Goal: Book appointment/travel/reservation

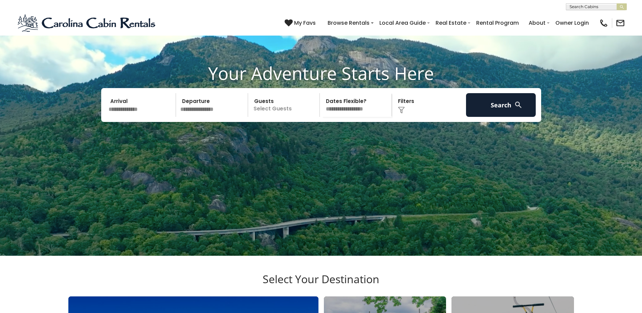
scroll to position [68, 0]
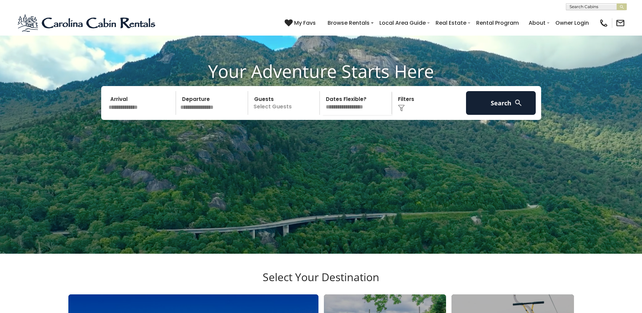
click at [118, 115] on input "text" at bounding box center [141, 103] width 70 height 24
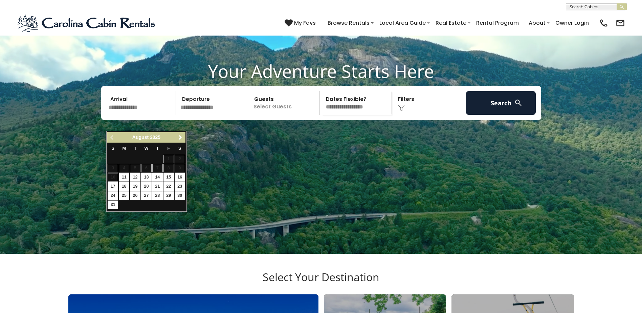
click at [182, 138] on span "Next" at bounding box center [180, 137] width 5 height 5
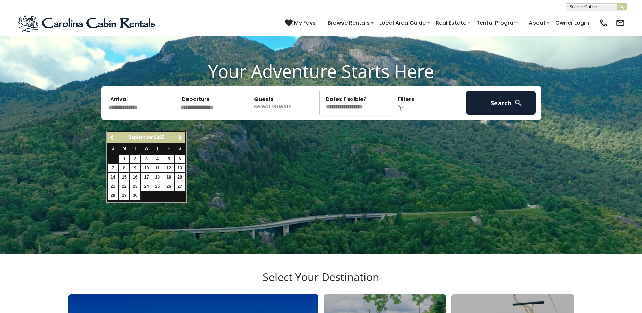
click at [182, 138] on span "Next" at bounding box center [180, 137] width 5 height 5
click at [148, 196] on link "26" at bounding box center [146, 195] width 10 height 8
type input "********"
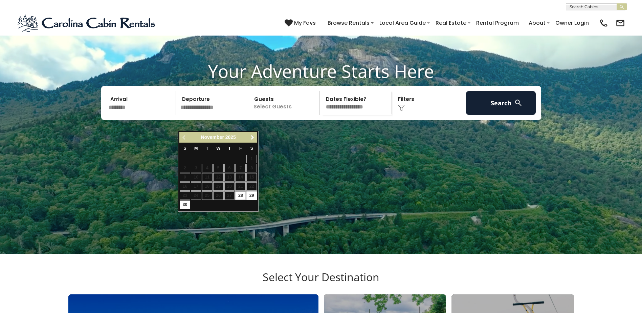
click at [253, 138] on span "Next" at bounding box center [252, 137] width 5 height 5
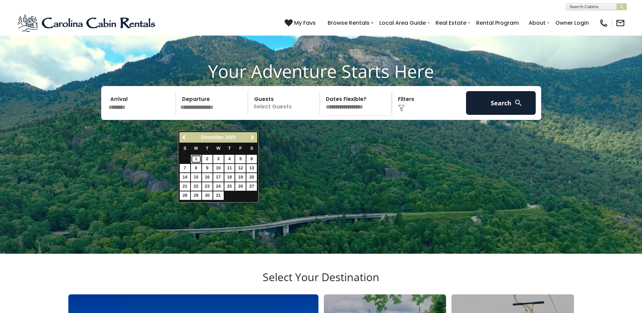
click at [196, 159] on link "1" at bounding box center [196, 159] width 10 height 8
type input "*******"
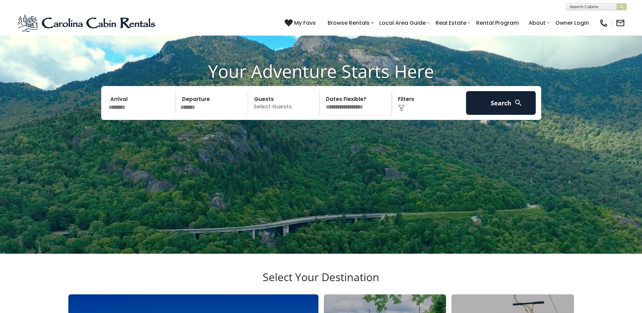
click at [296, 115] on p "Select Guests" at bounding box center [285, 103] width 70 height 24
click at [318, 134] on span "+" at bounding box center [317, 130] width 3 height 7
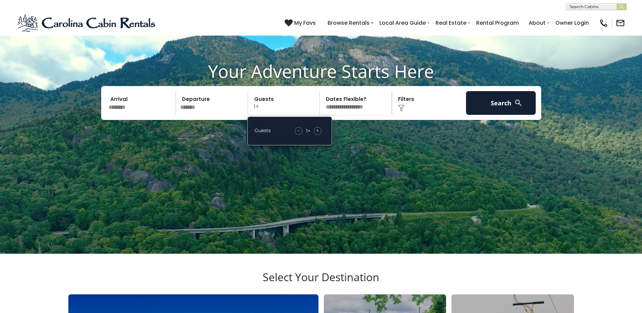
click at [318, 134] on span "+" at bounding box center [317, 130] width 3 height 7
click at [360, 115] on select "**********" at bounding box center [357, 103] width 70 height 24
click at [427, 112] on div "Click to Choose" at bounding box center [429, 103] width 70 height 24
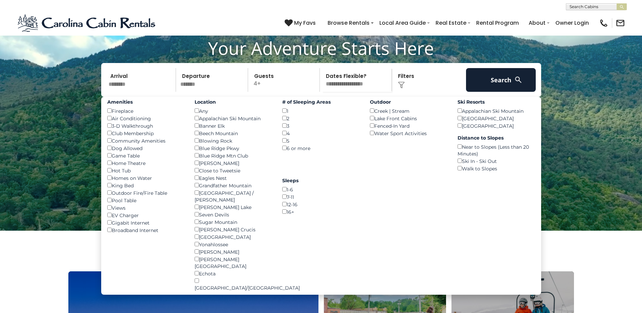
scroll to position [102, 0]
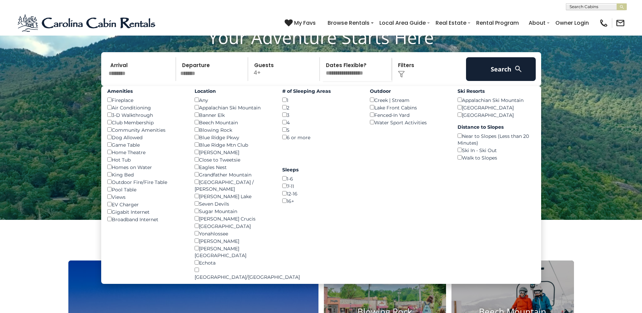
click at [521, 73] on img at bounding box center [518, 69] width 8 height 8
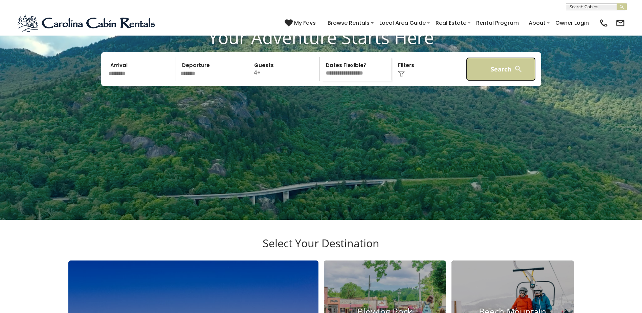
click at [492, 81] on button "Search" at bounding box center [501, 69] width 70 height 24
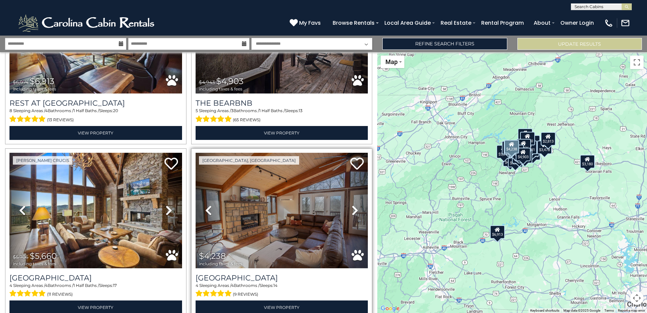
scroll to position [102, 0]
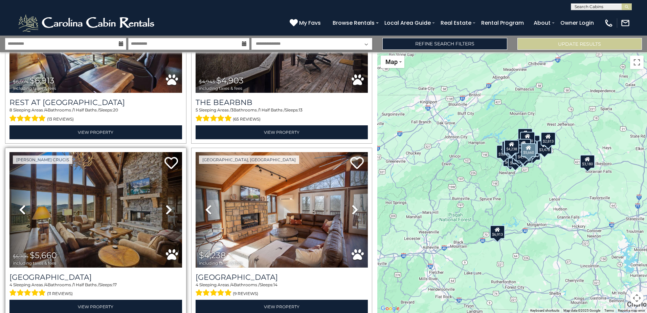
click at [166, 208] on icon at bounding box center [169, 209] width 7 height 11
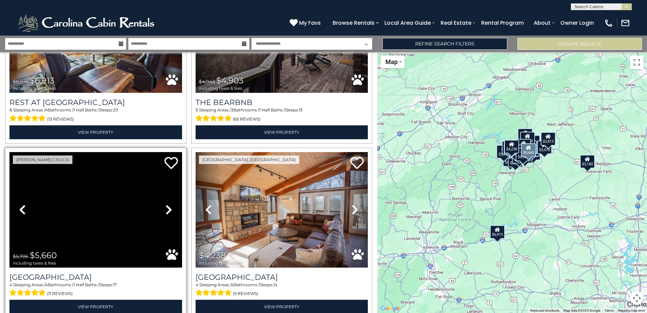
click at [166, 208] on icon at bounding box center [169, 209] width 7 height 11
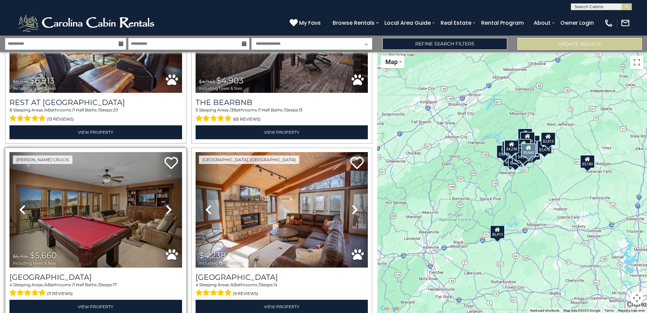
click at [166, 208] on icon at bounding box center [169, 209] width 7 height 11
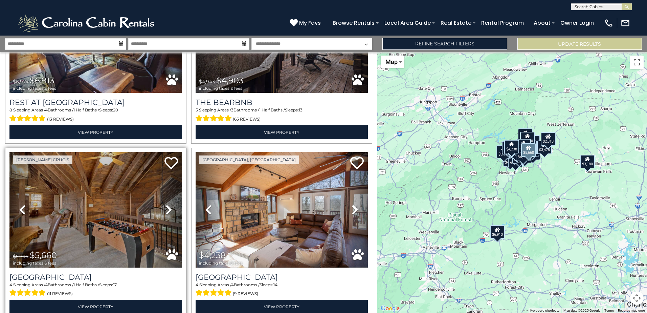
click at [166, 208] on icon at bounding box center [169, 209] width 7 height 11
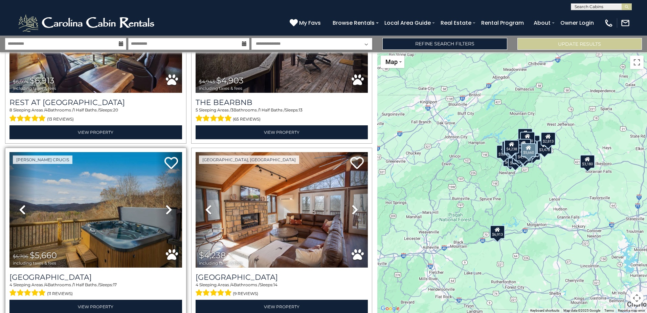
click at [166, 208] on icon at bounding box center [169, 209] width 7 height 11
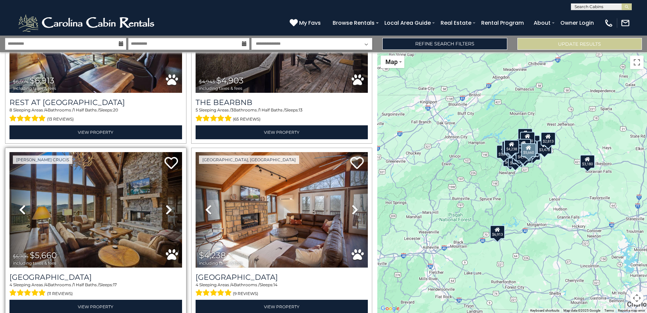
click at [166, 208] on icon at bounding box center [169, 209] width 7 height 11
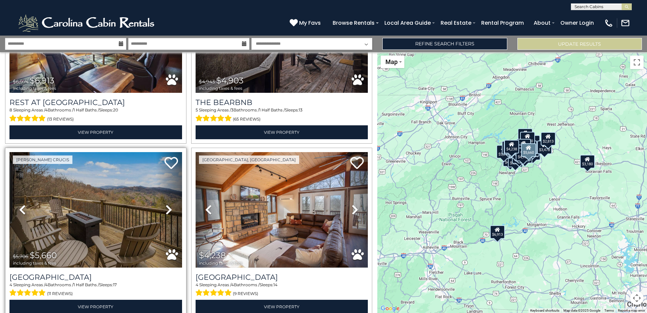
click at [166, 208] on icon at bounding box center [169, 209] width 7 height 11
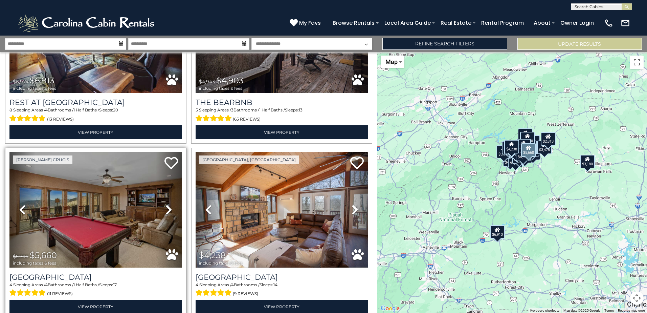
click at [166, 208] on icon at bounding box center [169, 209] width 7 height 11
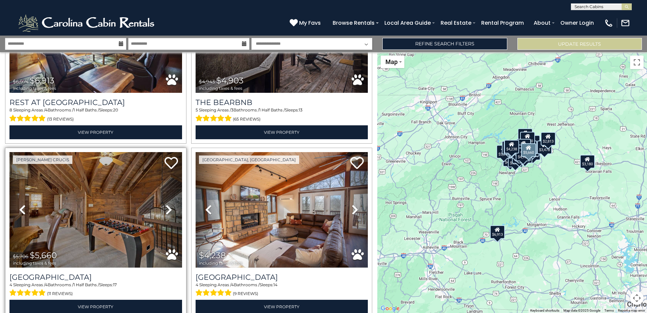
click at [166, 208] on icon at bounding box center [169, 209] width 7 height 11
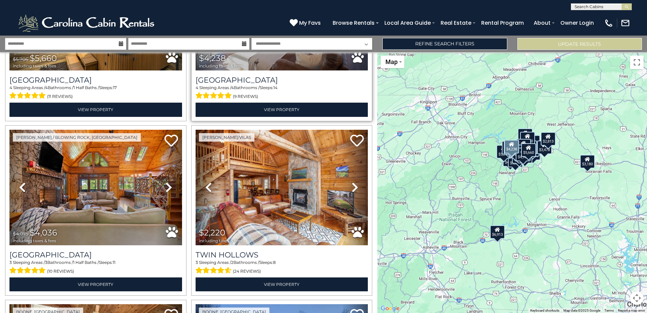
scroll to position [305, 0]
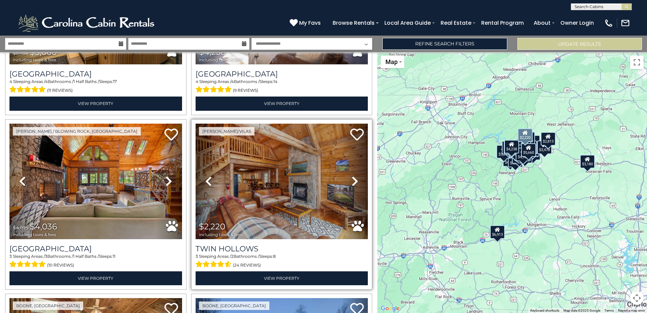
click at [352, 179] on icon at bounding box center [355, 181] width 7 height 11
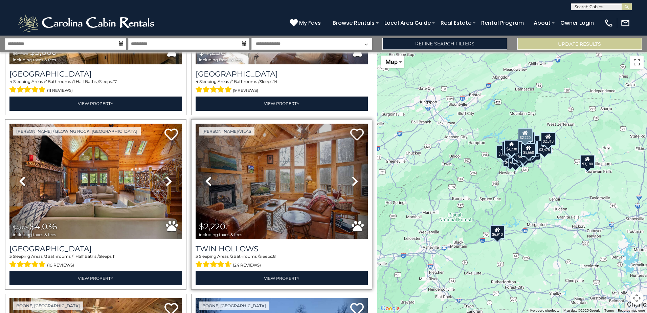
click at [352, 179] on icon at bounding box center [355, 181] width 7 height 11
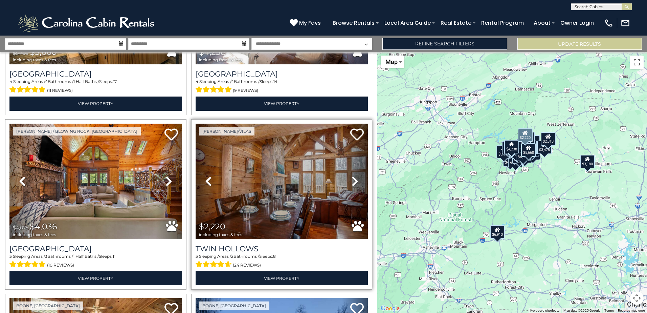
click at [352, 179] on icon at bounding box center [355, 181] width 7 height 11
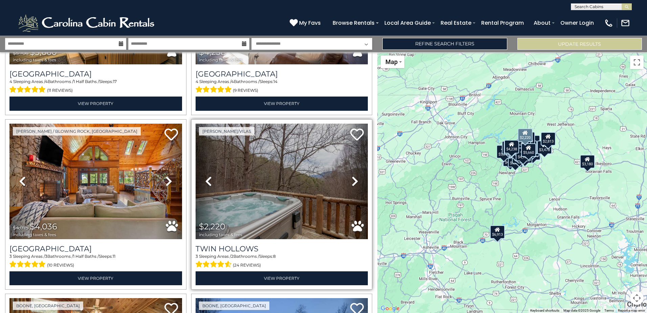
click at [352, 179] on icon at bounding box center [355, 181] width 7 height 11
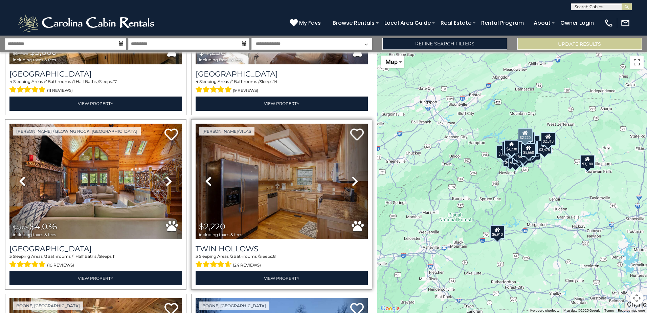
click at [352, 179] on icon at bounding box center [355, 181] width 7 height 11
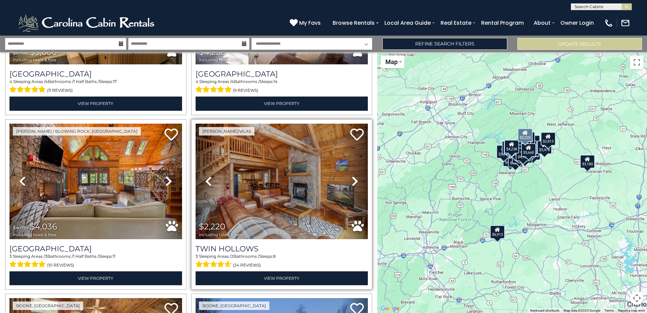
click at [352, 179] on icon at bounding box center [355, 181] width 7 height 11
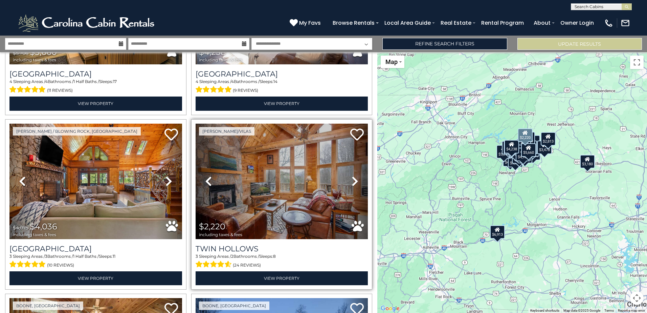
click at [352, 179] on icon at bounding box center [355, 181] width 7 height 11
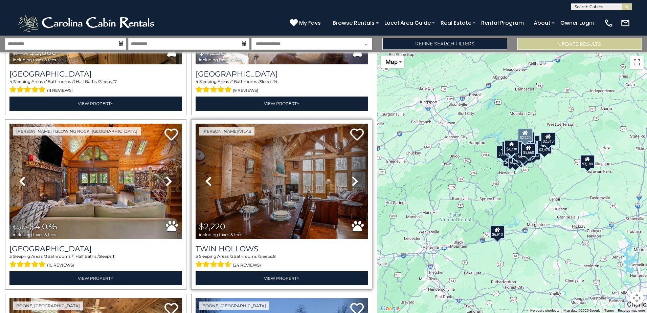
click at [352, 179] on icon at bounding box center [355, 181] width 7 height 11
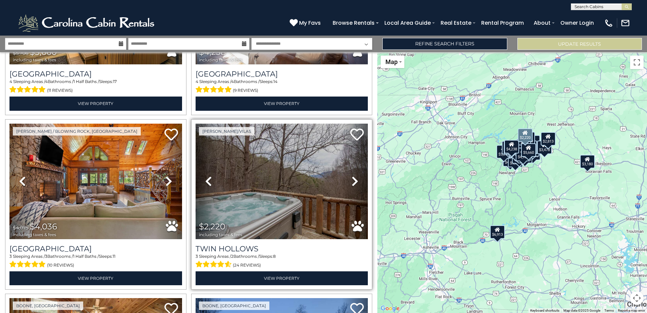
click at [352, 179] on icon at bounding box center [355, 181] width 7 height 11
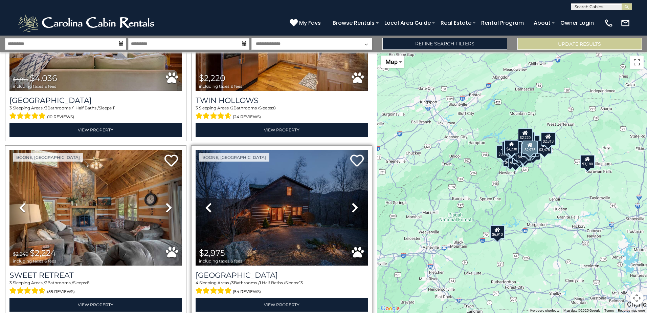
scroll to position [474, 0]
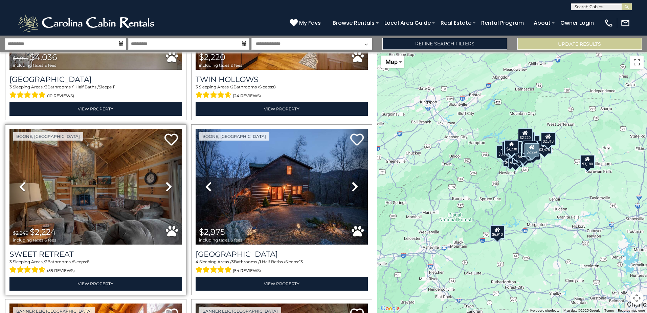
click at [167, 186] on icon at bounding box center [169, 186] width 7 height 11
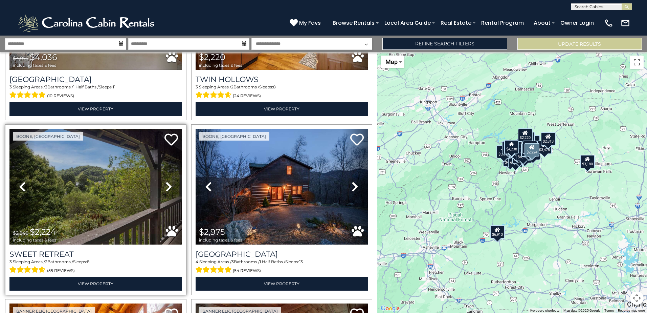
click at [167, 186] on icon at bounding box center [169, 186] width 7 height 11
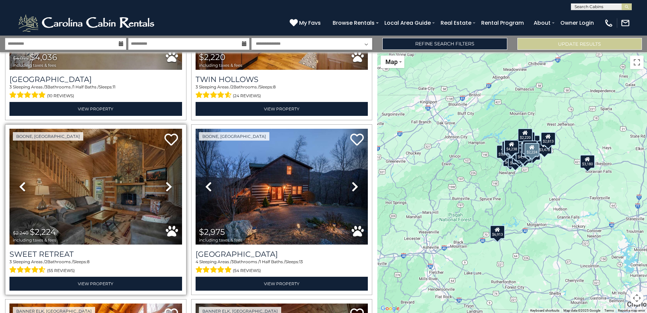
click at [167, 186] on icon at bounding box center [169, 186] width 7 height 11
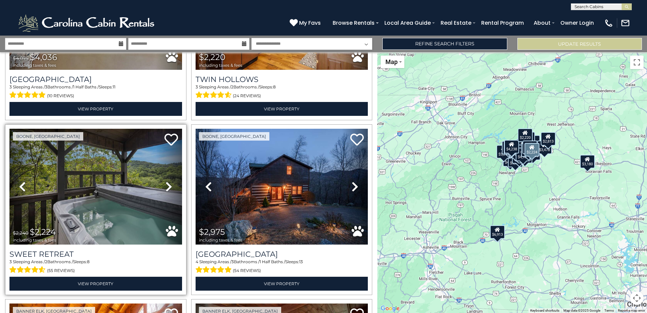
click at [167, 186] on icon at bounding box center [169, 186] width 7 height 11
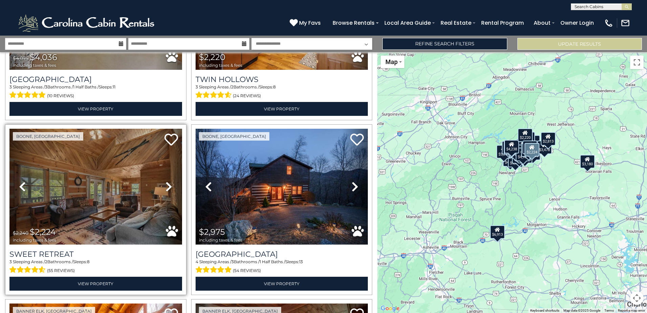
click at [167, 186] on icon at bounding box center [169, 186] width 7 height 11
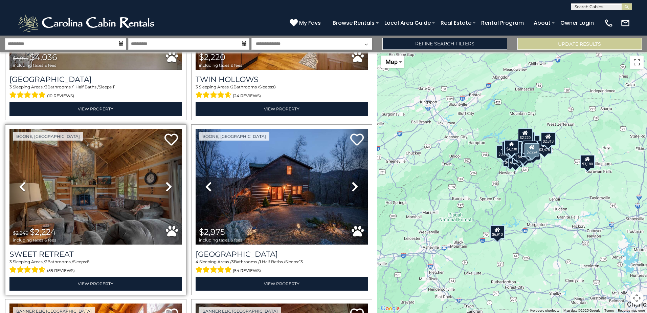
click at [167, 186] on icon at bounding box center [169, 186] width 7 height 11
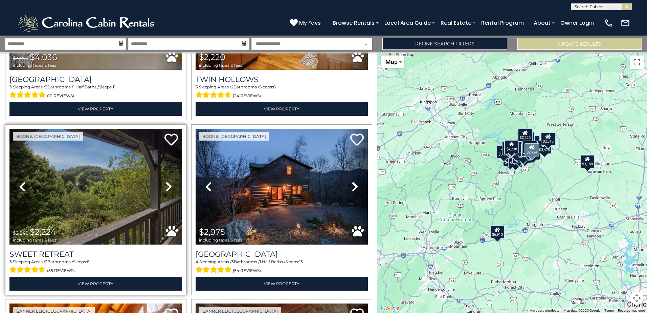
click at [167, 186] on icon at bounding box center [169, 186] width 7 height 11
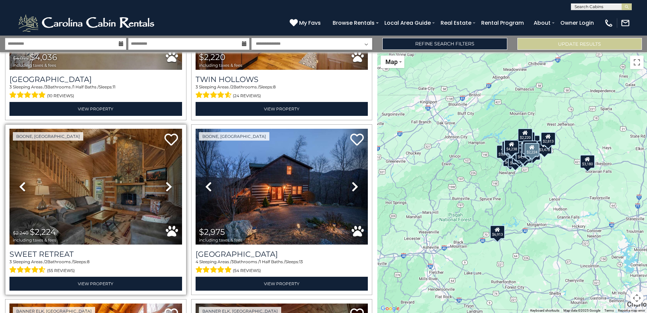
click at [167, 186] on icon at bounding box center [169, 186] width 7 height 11
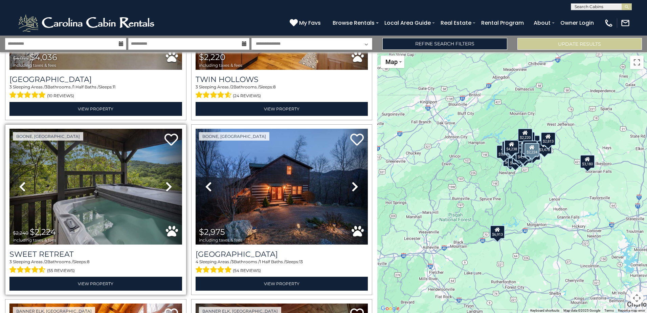
click at [167, 186] on icon at bounding box center [169, 186] width 7 height 11
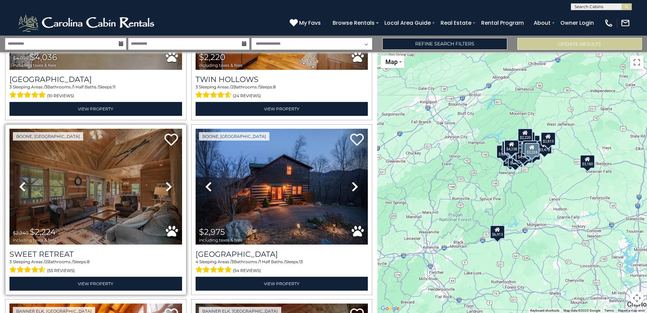
click at [167, 186] on icon at bounding box center [169, 186] width 7 height 11
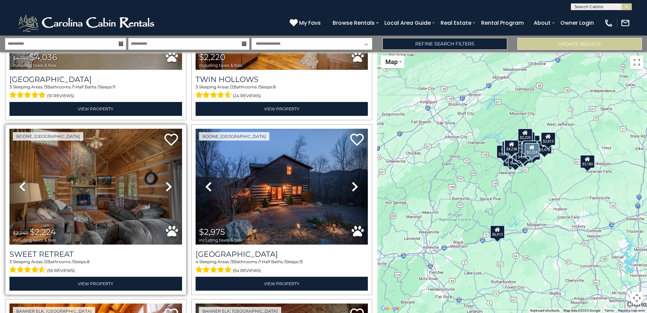
click at [167, 186] on icon at bounding box center [169, 186] width 7 height 11
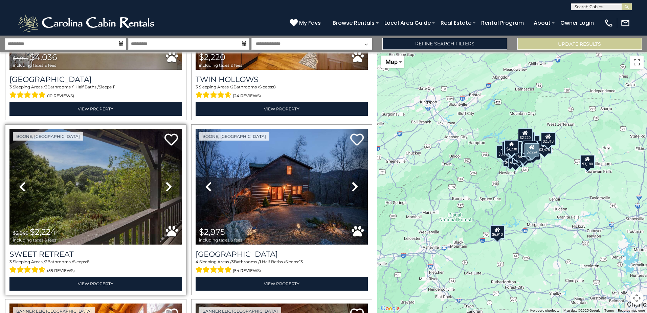
click at [167, 186] on icon at bounding box center [169, 186] width 7 height 11
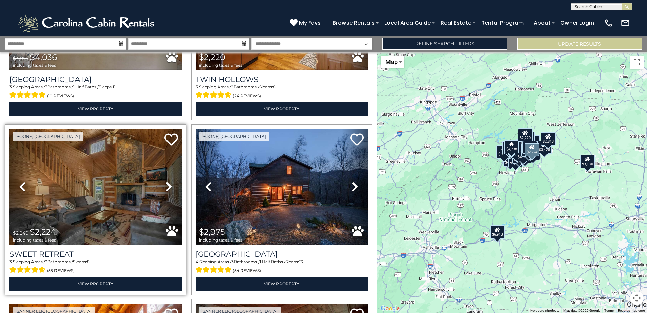
click at [167, 186] on icon at bounding box center [169, 186] width 7 height 11
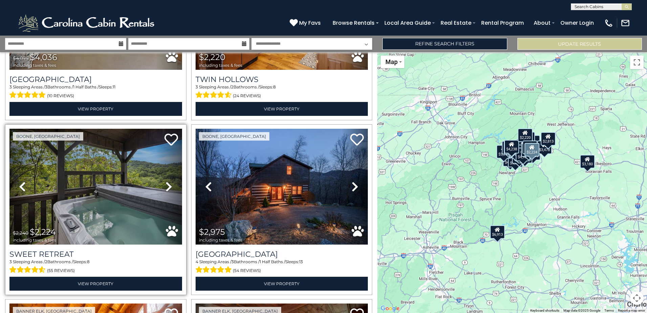
click at [167, 186] on icon at bounding box center [169, 186] width 7 height 11
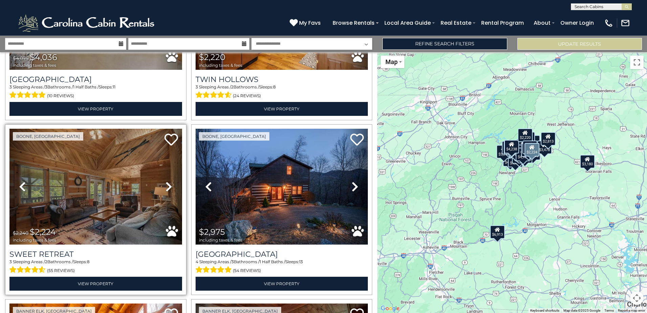
click at [167, 186] on icon at bounding box center [169, 186] width 7 height 11
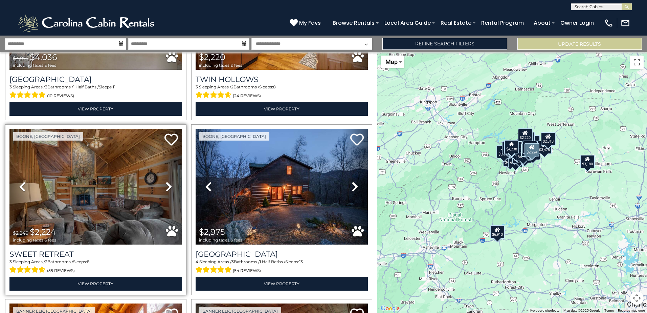
click at [167, 186] on icon at bounding box center [169, 186] width 7 height 11
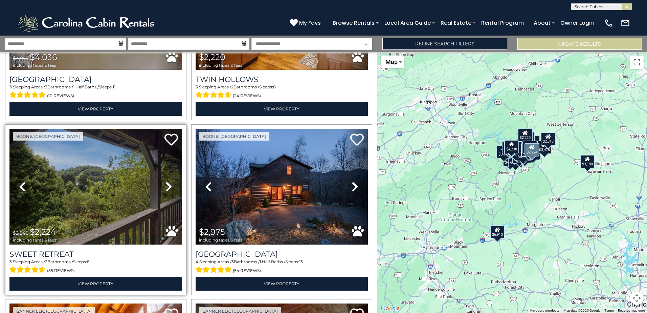
click at [167, 186] on icon at bounding box center [169, 186] width 7 height 11
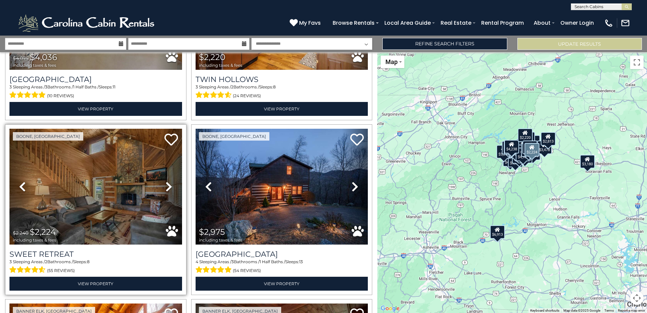
click at [167, 186] on icon at bounding box center [169, 186] width 7 height 11
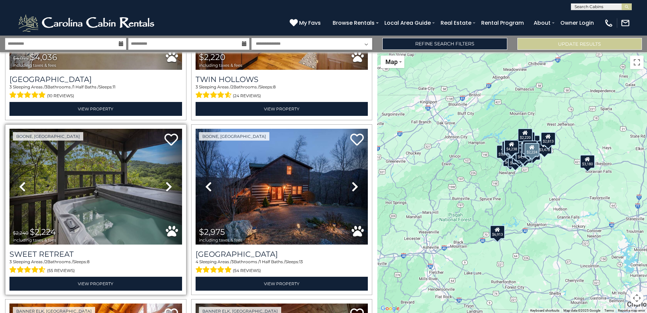
click at [167, 186] on icon at bounding box center [169, 186] width 7 height 11
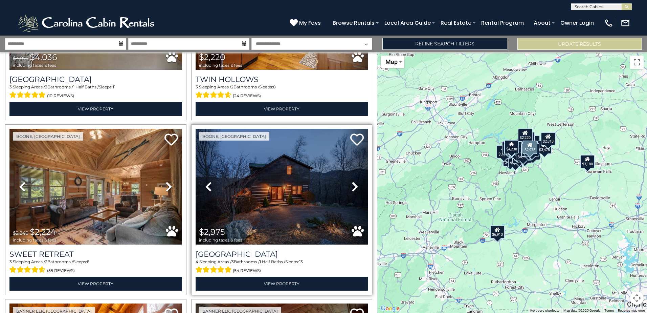
click at [347, 179] on link "Next" at bounding box center [355, 186] width 26 height 115
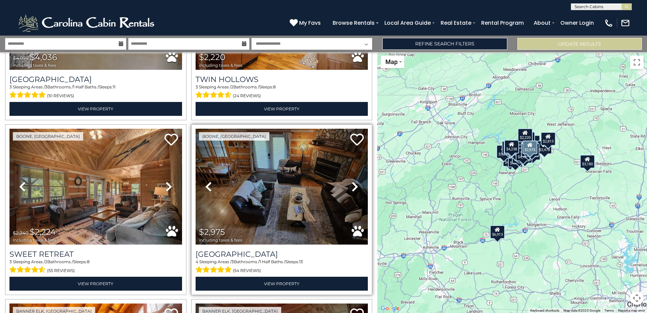
click at [347, 179] on link "Next" at bounding box center [355, 186] width 26 height 115
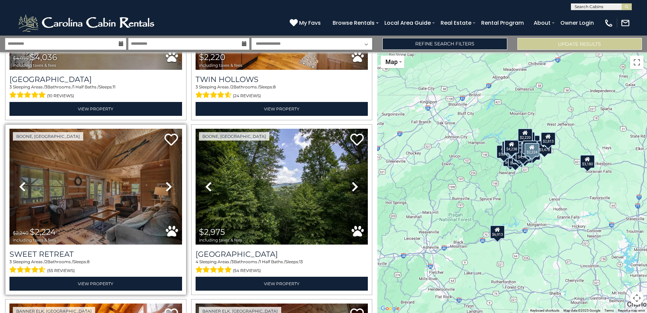
click at [166, 181] on icon at bounding box center [169, 186] width 7 height 11
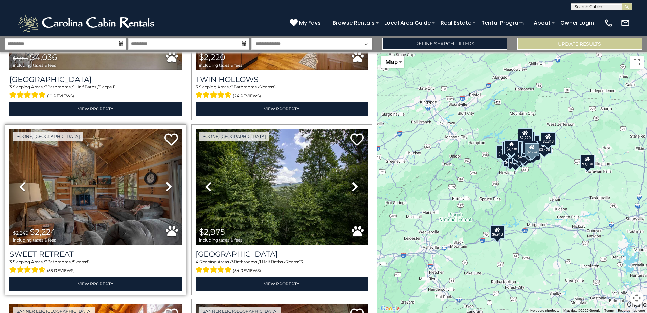
click at [166, 181] on icon at bounding box center [169, 186] width 7 height 11
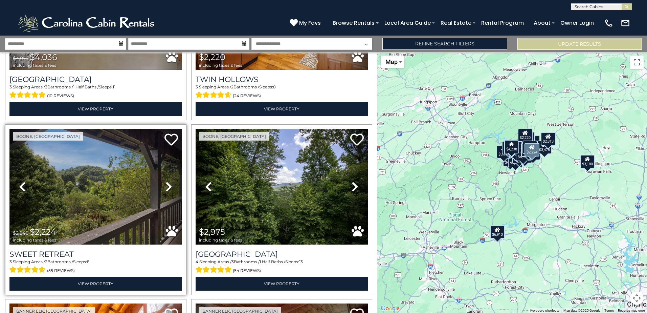
click at [166, 181] on icon at bounding box center [169, 186] width 7 height 11
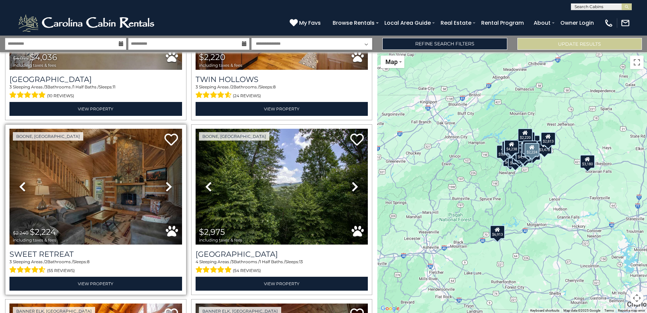
click at [166, 181] on icon at bounding box center [169, 186] width 7 height 11
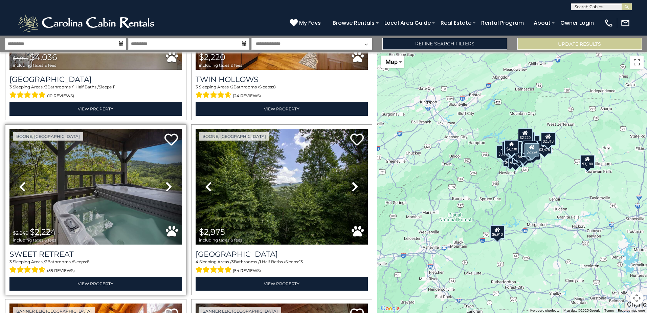
click at [166, 181] on icon at bounding box center [169, 186] width 7 height 11
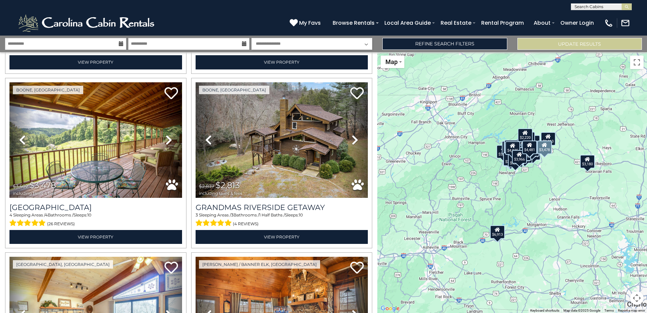
scroll to position [1760, 0]
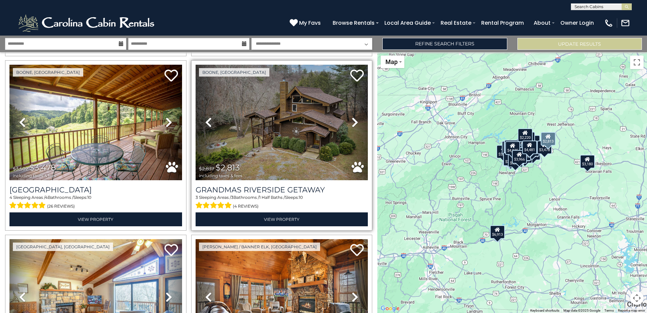
click at [352, 117] on icon at bounding box center [355, 122] width 7 height 11
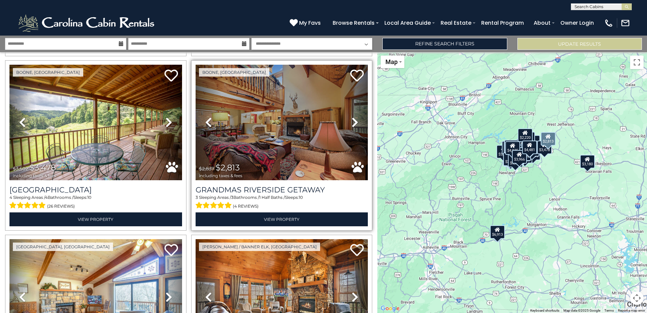
click at [352, 117] on icon at bounding box center [355, 122] width 7 height 11
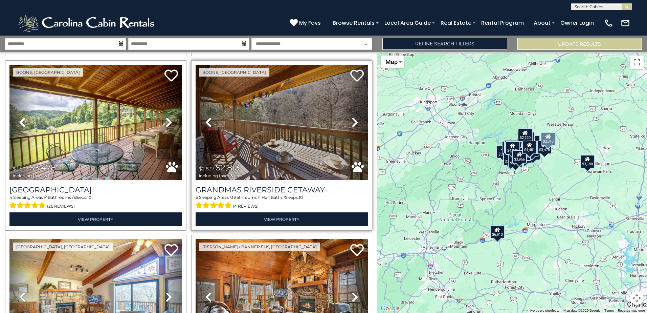
click at [352, 117] on icon at bounding box center [355, 122] width 7 height 11
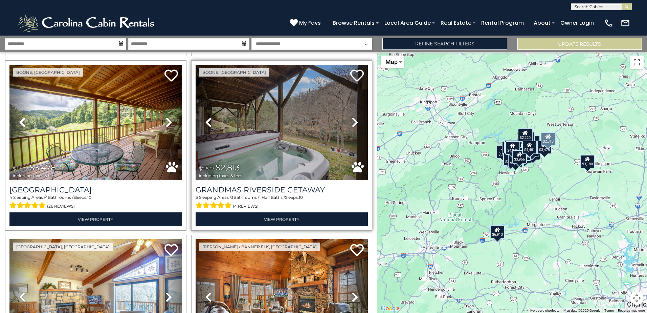
click at [352, 117] on icon at bounding box center [355, 122] width 7 height 11
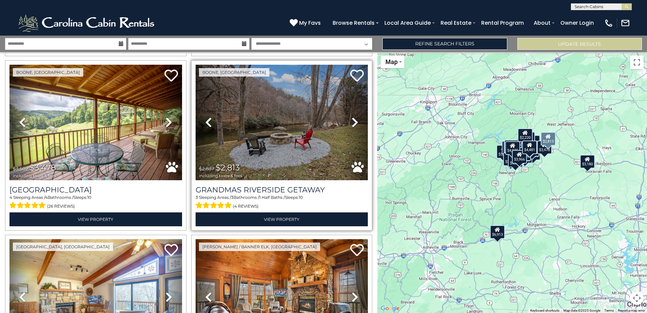
click at [352, 117] on icon at bounding box center [355, 122] width 7 height 11
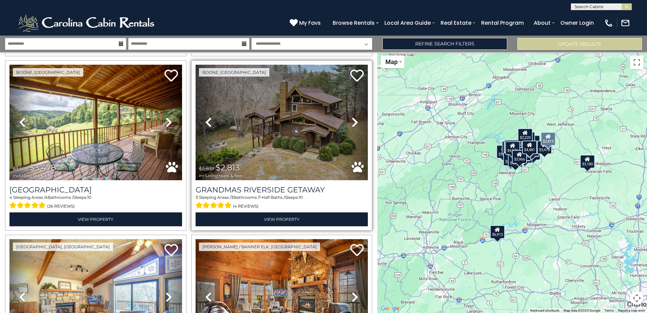
click at [352, 117] on icon at bounding box center [355, 122] width 7 height 11
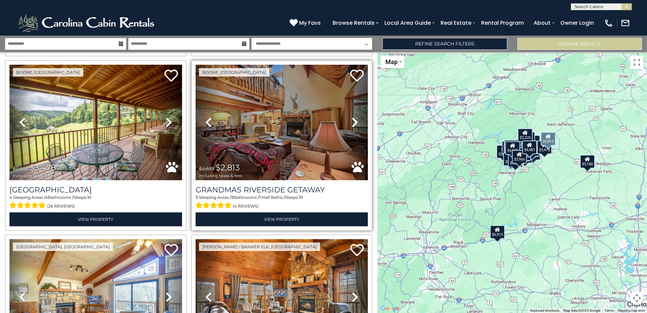
click at [352, 117] on icon at bounding box center [355, 122] width 7 height 11
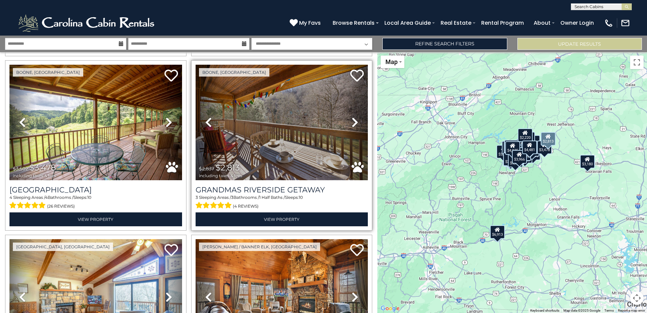
click at [352, 117] on icon at bounding box center [355, 122] width 7 height 11
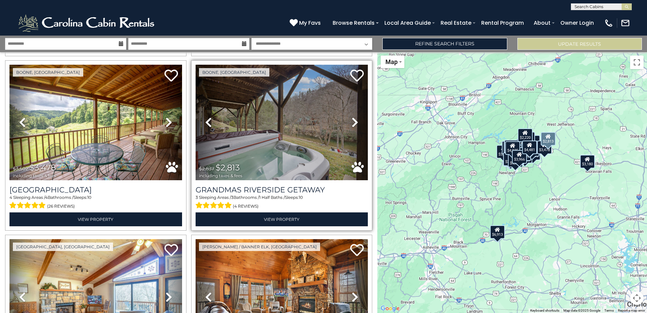
click at [352, 117] on icon at bounding box center [355, 122] width 7 height 11
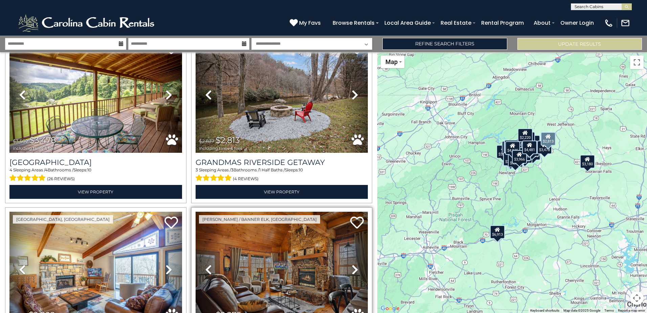
scroll to position [1895, 0]
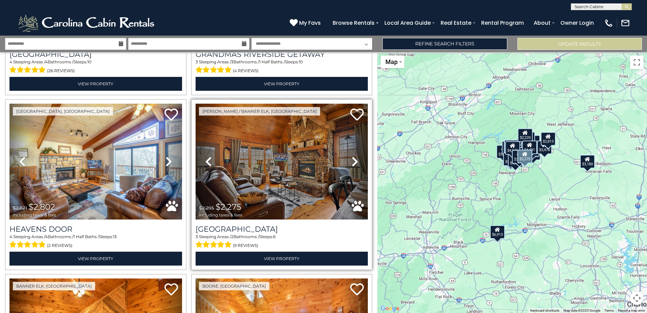
click at [352, 156] on icon at bounding box center [355, 161] width 7 height 11
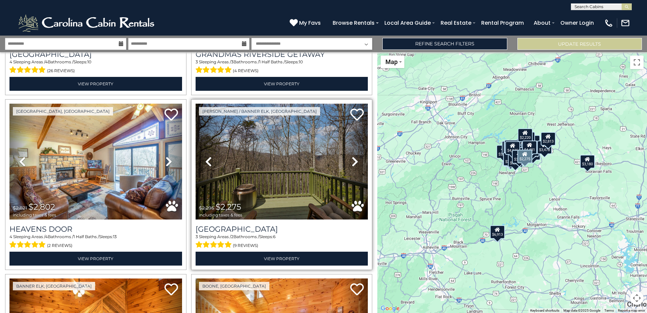
click at [352, 156] on icon at bounding box center [355, 161] width 7 height 11
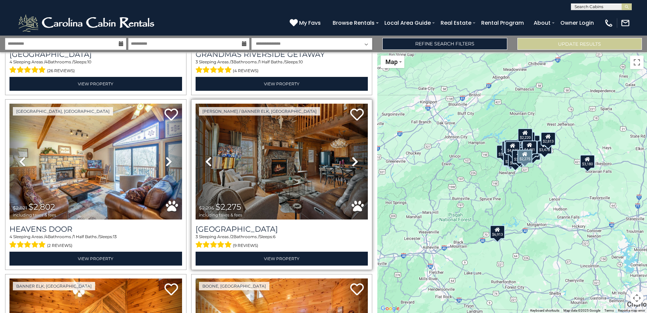
click at [352, 156] on icon at bounding box center [355, 161] width 7 height 11
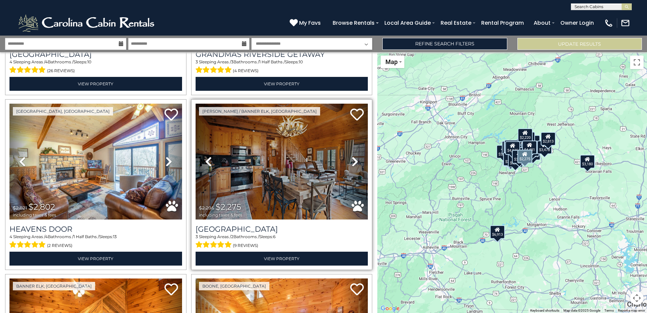
click at [352, 156] on icon at bounding box center [355, 161] width 7 height 11
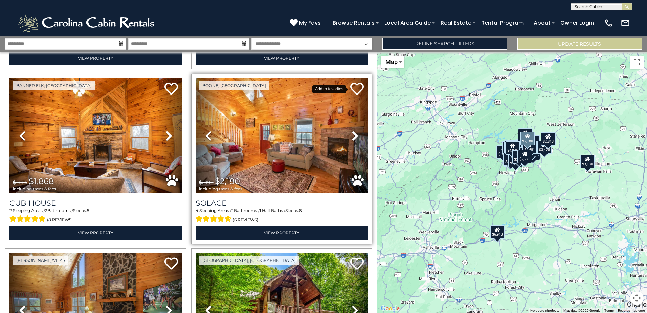
scroll to position [2098, 0]
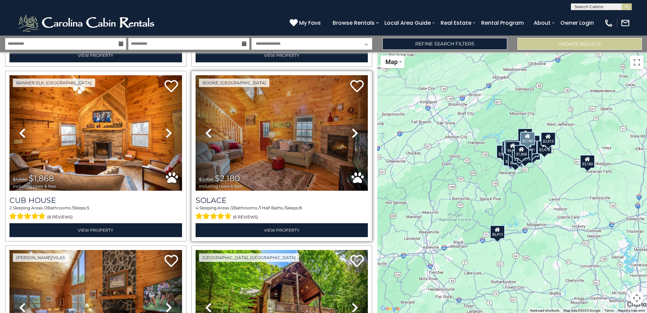
click at [352, 128] on icon at bounding box center [355, 133] width 7 height 11
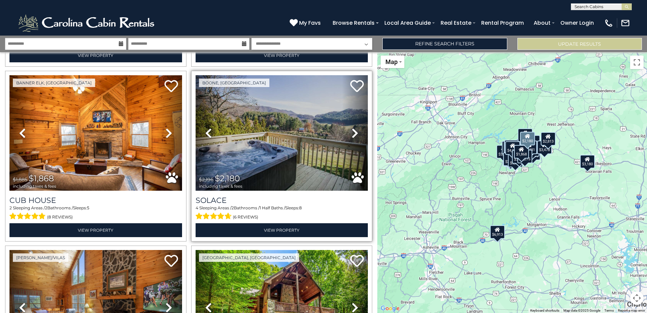
click at [352, 128] on icon at bounding box center [355, 133] width 7 height 11
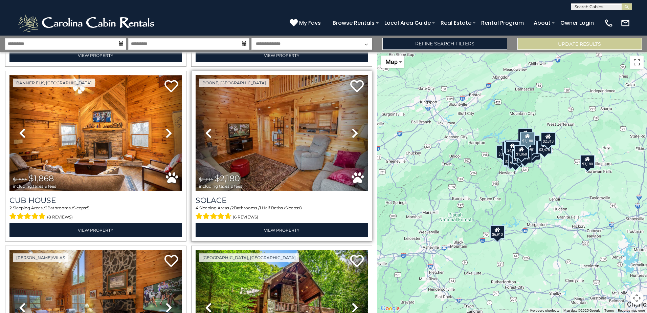
click at [352, 128] on icon at bounding box center [355, 133] width 7 height 11
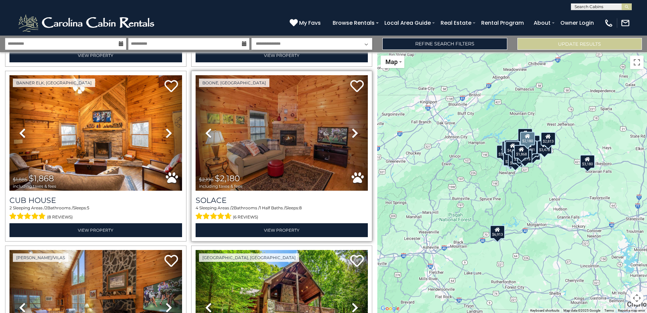
click at [352, 128] on icon at bounding box center [355, 133] width 7 height 11
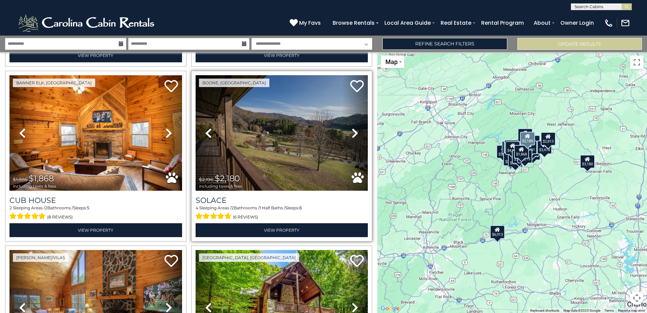
click at [352, 128] on icon at bounding box center [355, 133] width 7 height 11
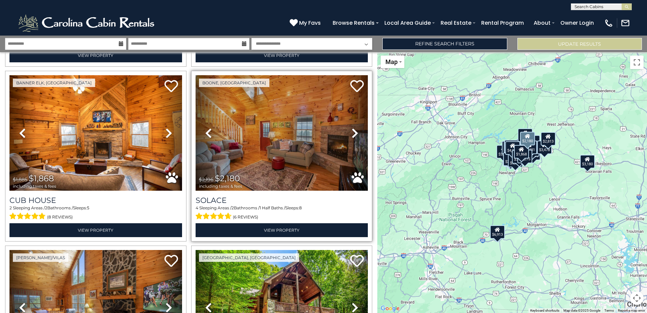
click at [352, 128] on icon at bounding box center [355, 133] width 7 height 11
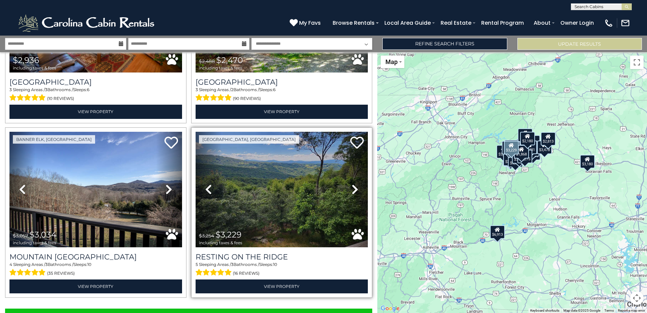
scroll to position [2400, 0]
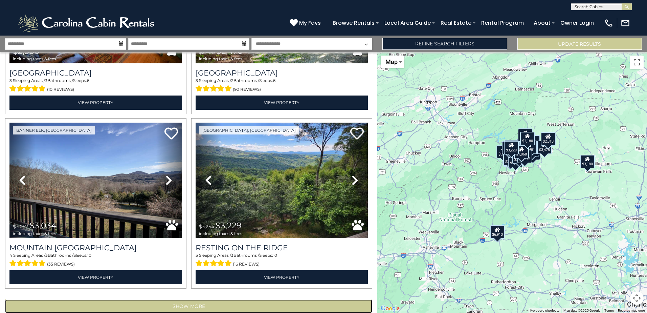
click at [229, 299] on button "Show More" at bounding box center [188, 306] width 367 height 14
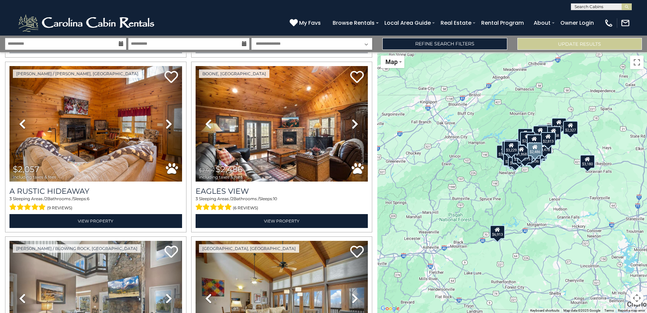
scroll to position [2806, 0]
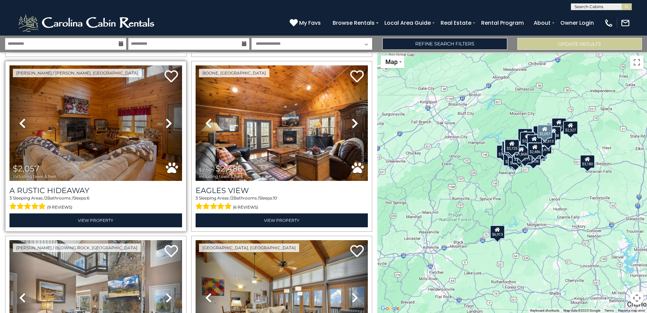
click at [168, 118] on icon at bounding box center [169, 123] width 7 height 11
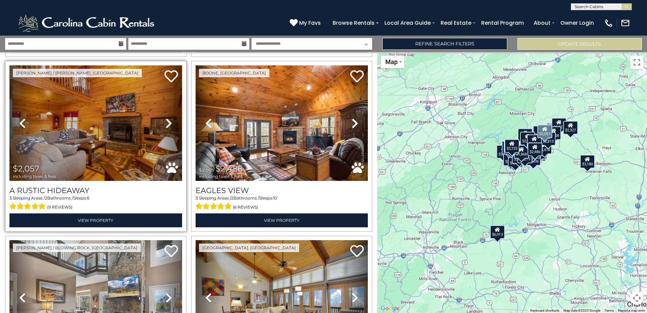
click at [168, 118] on icon at bounding box center [169, 123] width 7 height 11
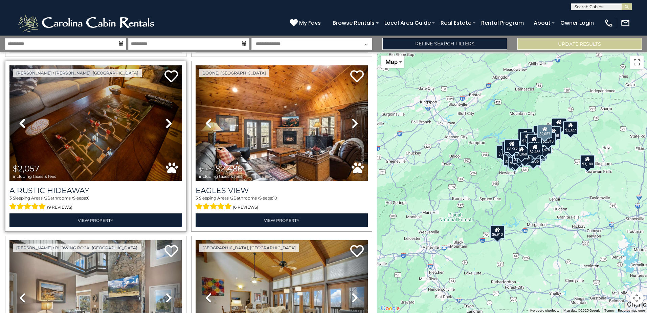
click at [168, 118] on icon at bounding box center [169, 123] width 7 height 11
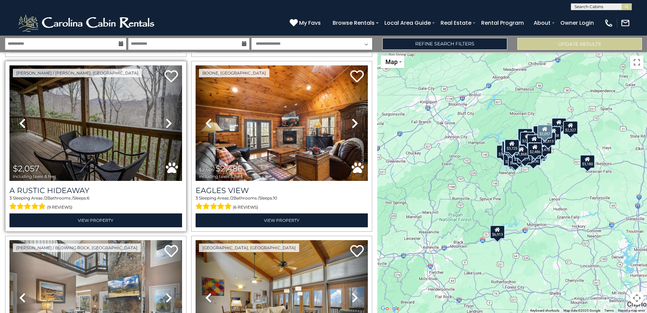
click at [168, 118] on icon at bounding box center [169, 123] width 7 height 11
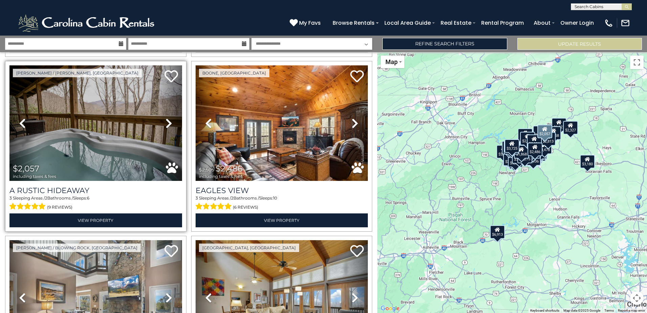
click at [168, 118] on icon at bounding box center [169, 123] width 7 height 11
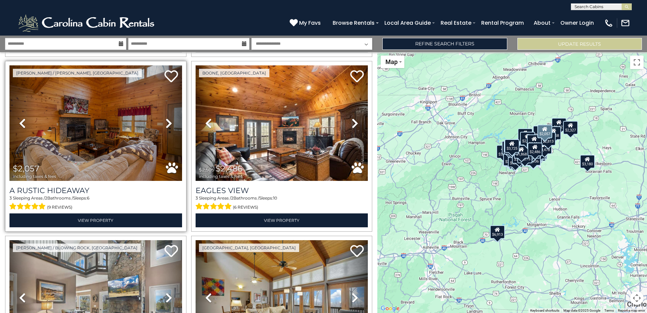
click at [168, 118] on icon at bounding box center [169, 123] width 7 height 11
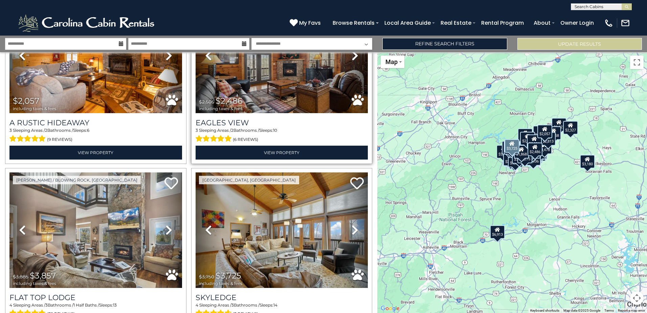
scroll to position [2942, 0]
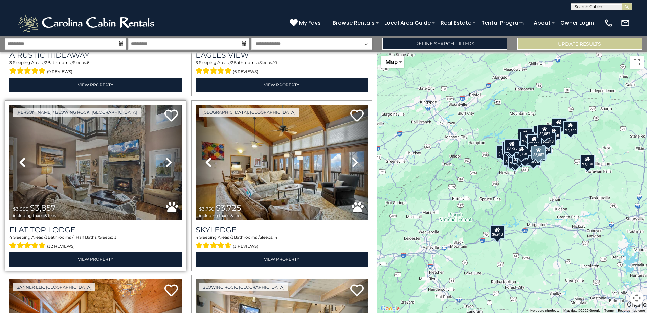
click at [162, 145] on link "Next" at bounding box center [169, 162] width 26 height 115
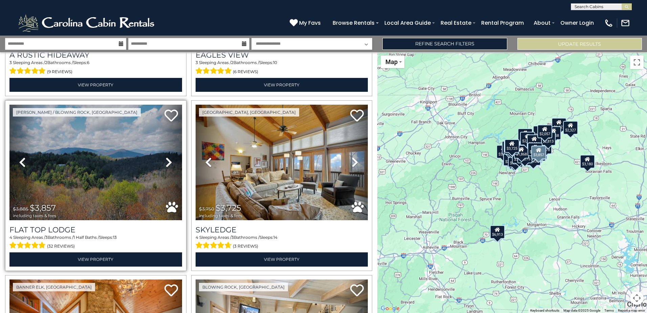
click at [162, 145] on link "Next" at bounding box center [169, 162] width 26 height 115
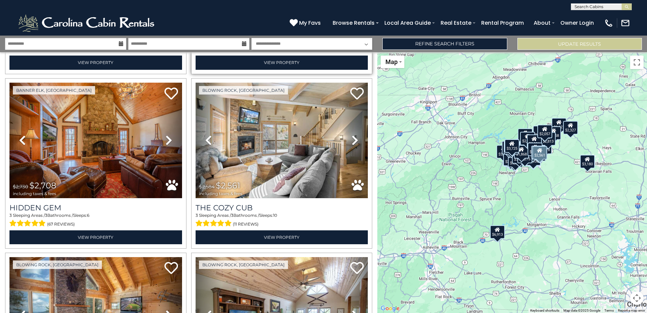
scroll to position [3145, 0]
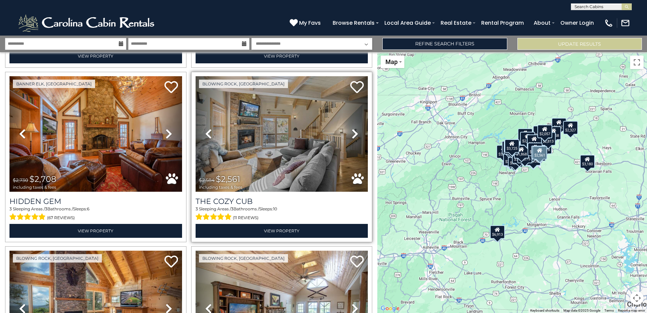
click at [352, 128] on icon at bounding box center [355, 133] width 7 height 11
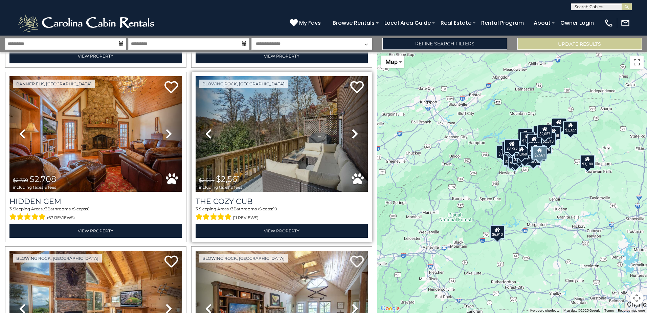
click at [352, 128] on icon at bounding box center [355, 133] width 7 height 11
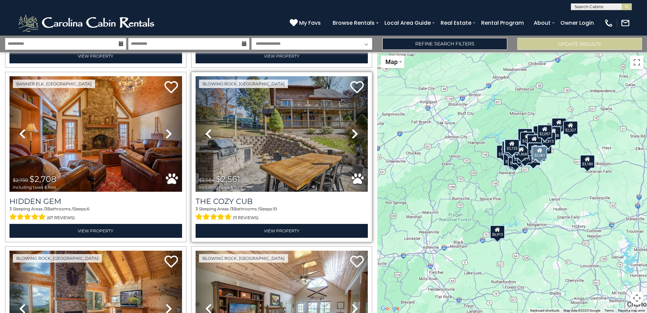
click at [352, 128] on icon at bounding box center [355, 133] width 7 height 11
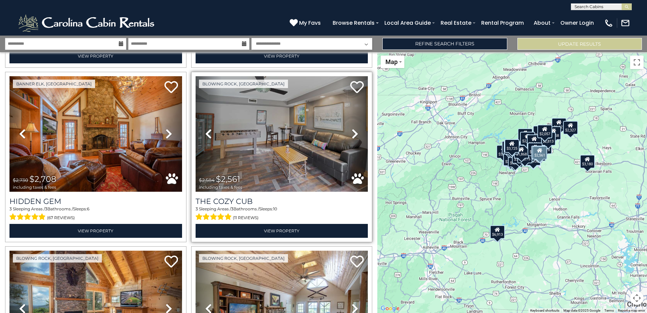
click at [352, 128] on icon at bounding box center [355, 133] width 7 height 11
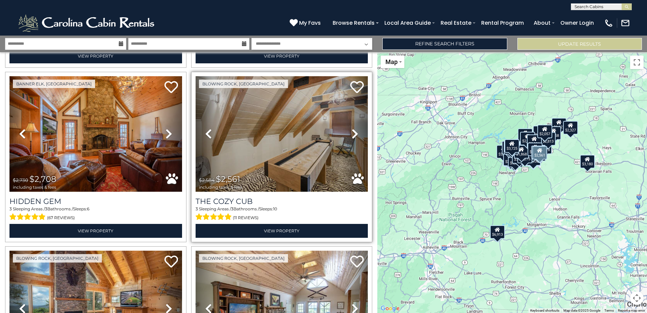
click at [352, 128] on icon at bounding box center [355, 133] width 7 height 11
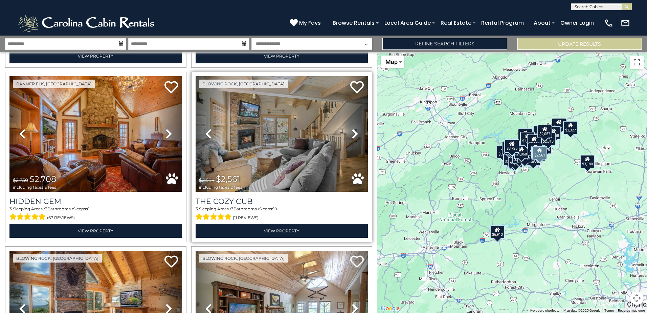
click at [352, 128] on icon at bounding box center [355, 133] width 7 height 11
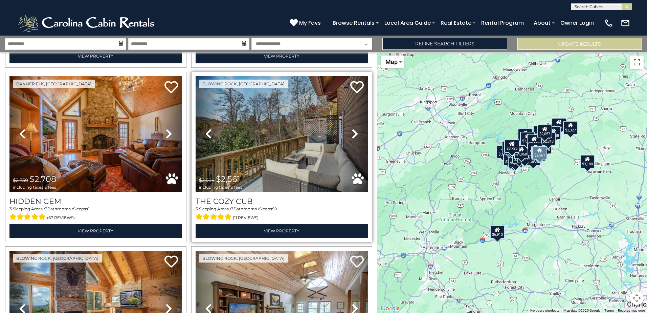
click at [352, 128] on icon at bounding box center [355, 133] width 7 height 11
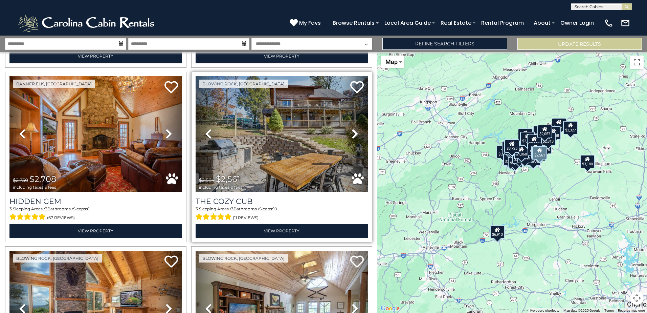
click at [352, 128] on icon at bounding box center [355, 133] width 7 height 11
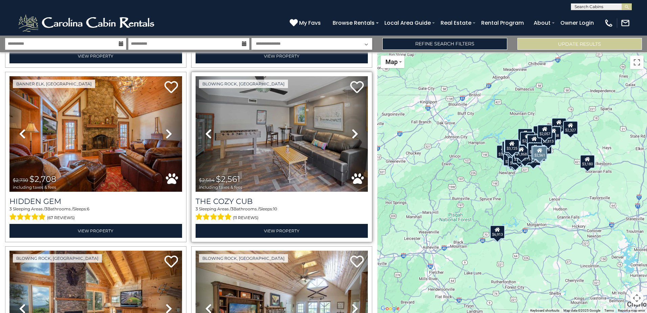
click at [352, 128] on icon at bounding box center [355, 133] width 7 height 11
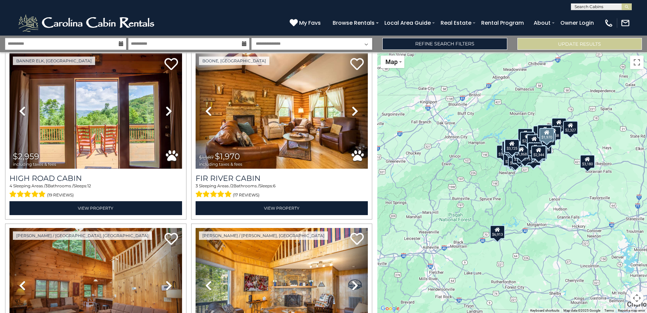
scroll to position [3517, 0]
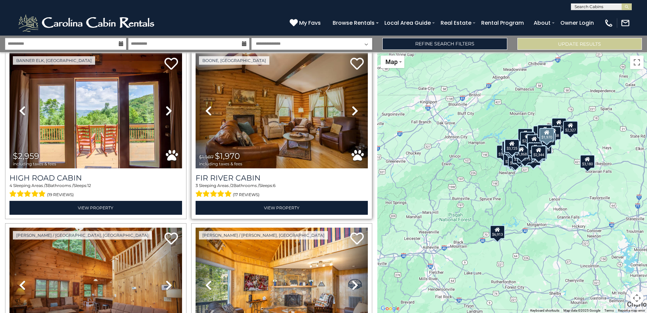
click at [352, 105] on icon at bounding box center [355, 110] width 7 height 11
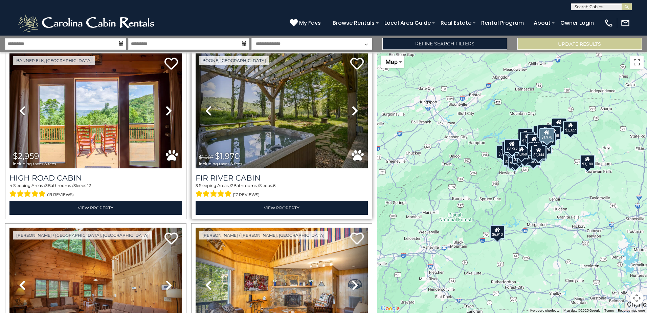
click at [352, 105] on icon at bounding box center [355, 110] width 7 height 11
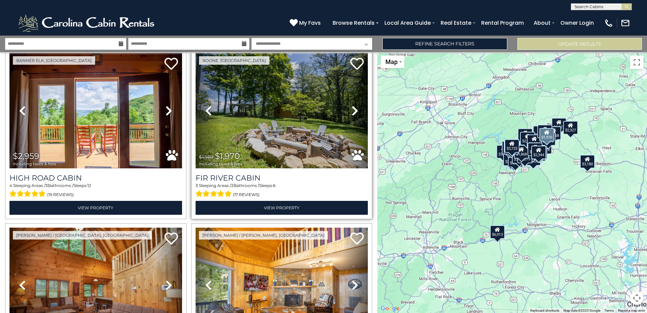
click at [352, 105] on icon at bounding box center [355, 110] width 7 height 11
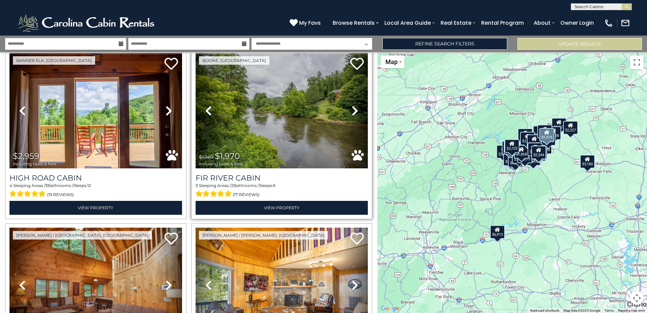
click at [352, 105] on icon at bounding box center [355, 110] width 7 height 11
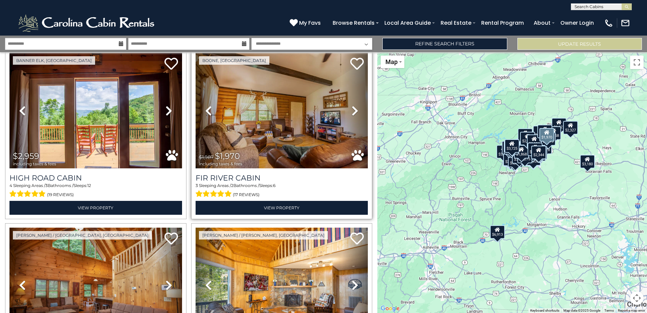
click at [352, 105] on icon at bounding box center [355, 110] width 7 height 11
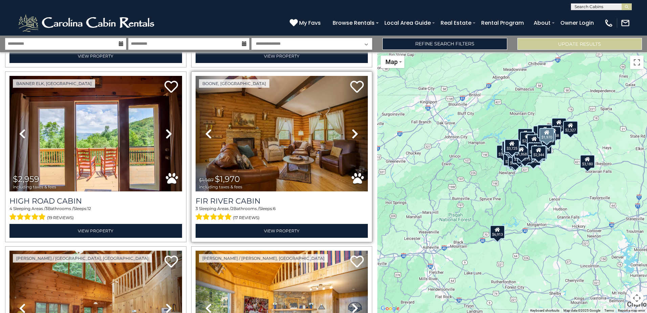
scroll to position [3483, 0]
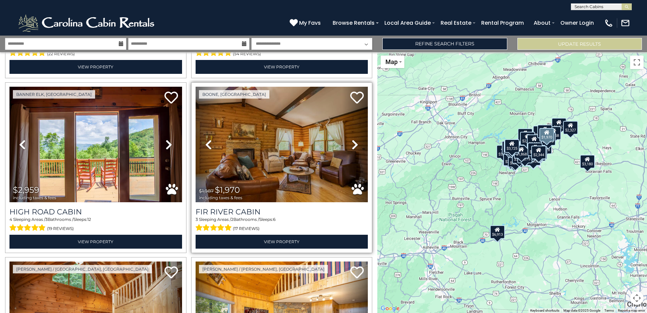
click at [347, 117] on link "Next" at bounding box center [355, 144] width 26 height 115
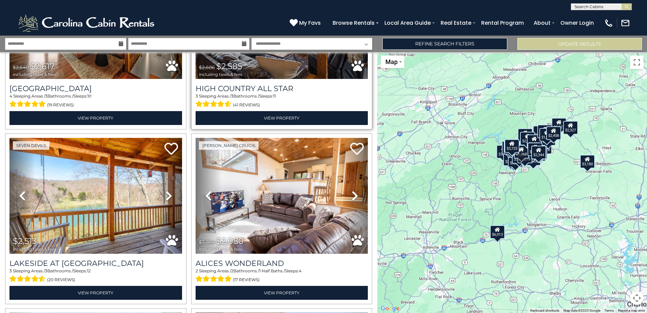
scroll to position [3957, 0]
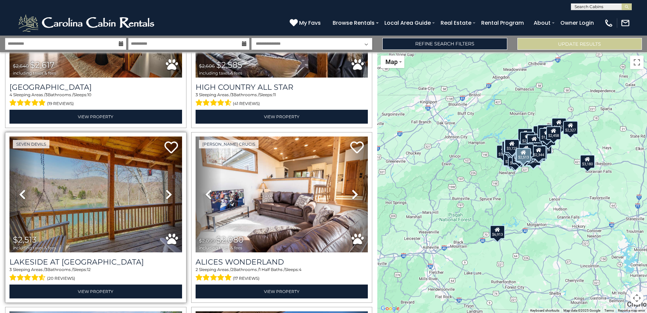
click at [161, 168] on link "Next" at bounding box center [169, 193] width 26 height 115
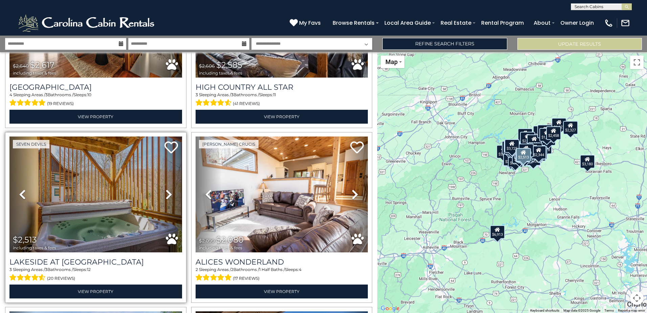
click at [161, 168] on link "Next" at bounding box center [169, 193] width 26 height 115
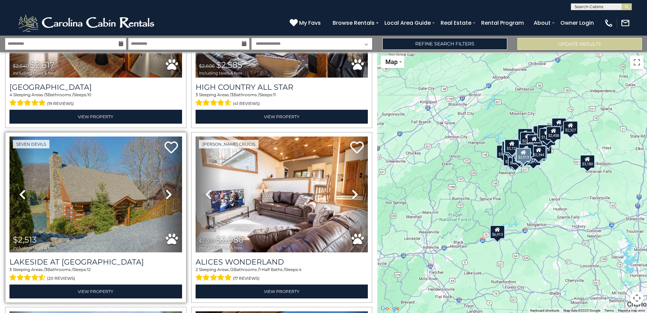
click at [161, 168] on link "Next" at bounding box center [169, 193] width 26 height 115
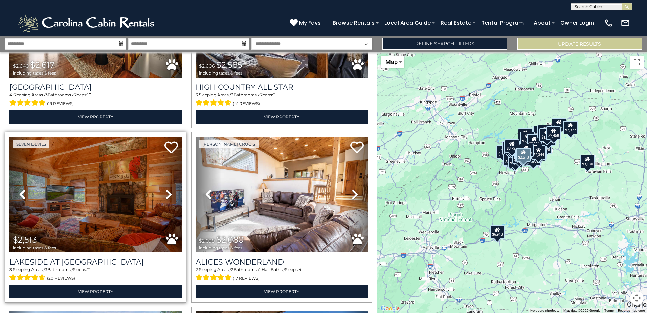
click at [161, 168] on link "Next" at bounding box center [169, 193] width 26 height 115
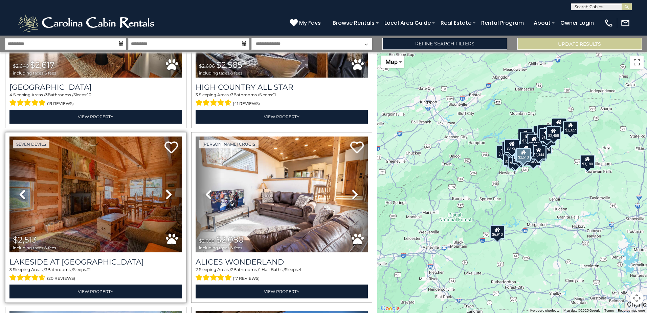
click at [161, 168] on link "Next" at bounding box center [169, 193] width 26 height 115
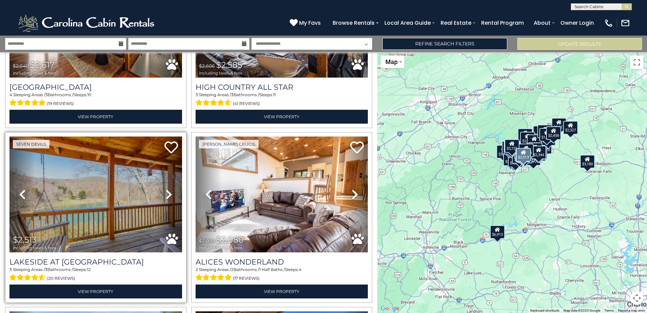
click at [161, 168] on link "Next" at bounding box center [169, 193] width 26 height 115
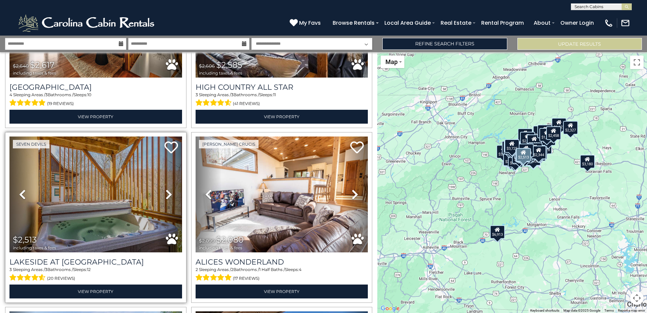
click at [161, 168] on link "Next" at bounding box center [169, 193] width 26 height 115
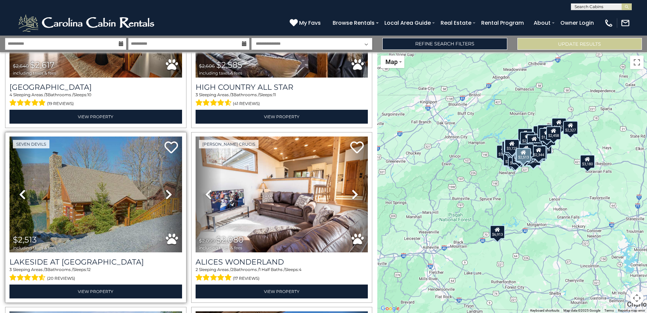
click at [161, 168] on link "Next" at bounding box center [169, 193] width 26 height 115
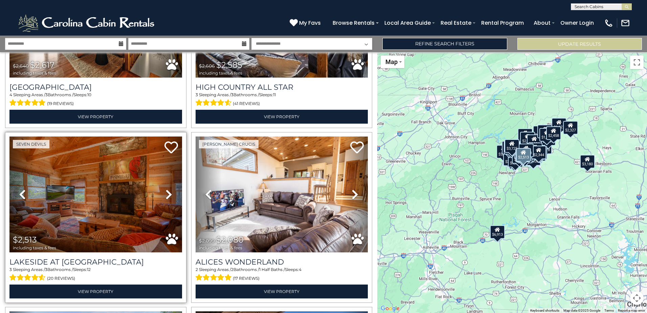
click at [161, 168] on link "Next" at bounding box center [169, 193] width 26 height 115
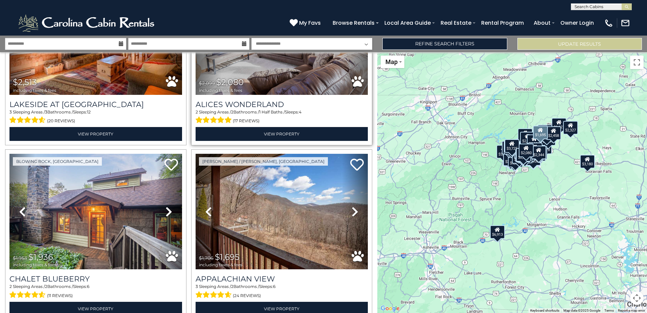
scroll to position [4126, 0]
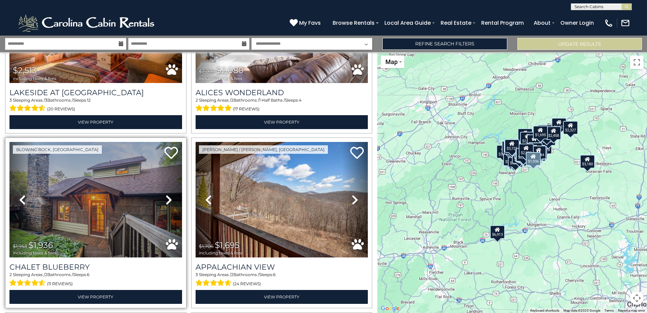
click at [166, 194] on icon at bounding box center [169, 199] width 7 height 11
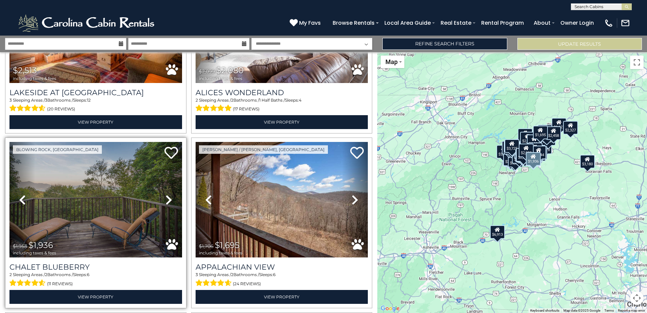
click at [166, 194] on icon at bounding box center [169, 199] width 7 height 11
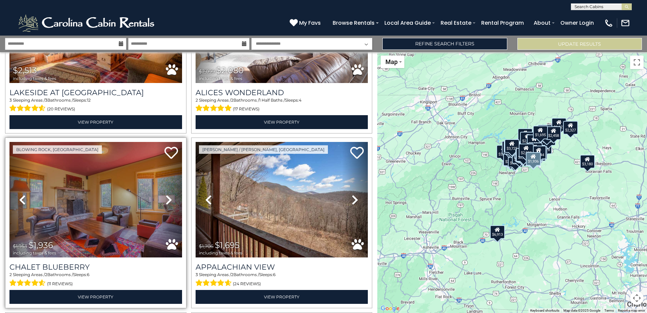
click at [166, 194] on icon at bounding box center [169, 199] width 7 height 11
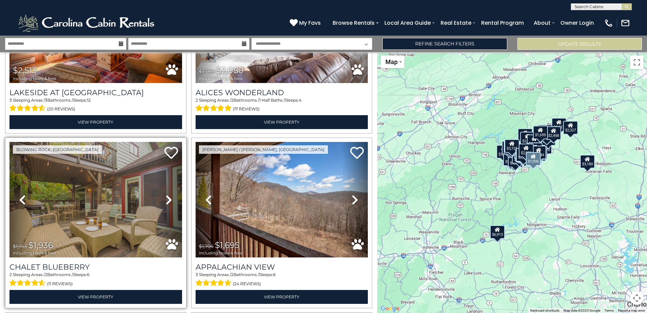
click at [166, 194] on icon at bounding box center [169, 199] width 7 height 11
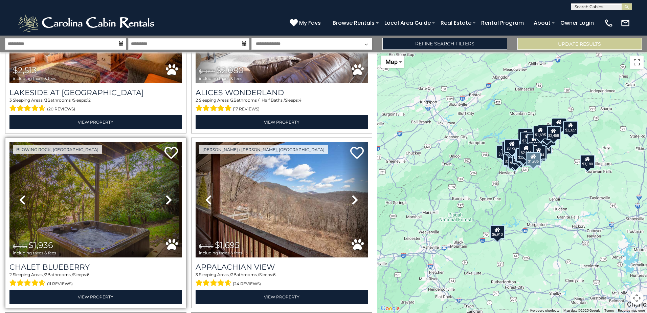
click at [166, 194] on icon at bounding box center [169, 199] width 7 height 11
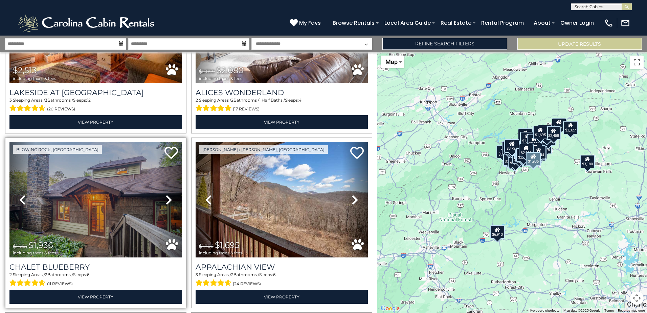
click at [166, 194] on icon at bounding box center [169, 199] width 7 height 11
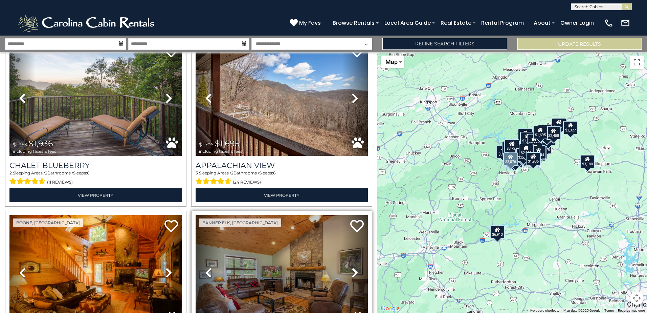
scroll to position [4330, 0]
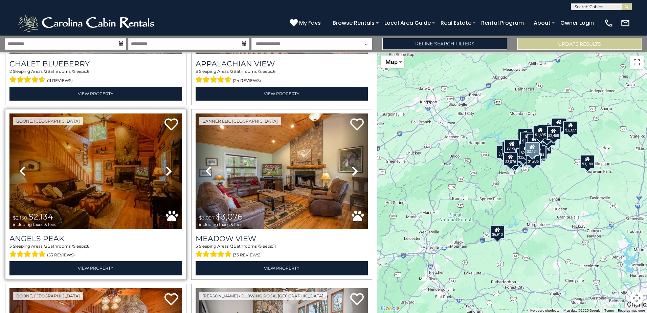
click at [168, 166] on icon at bounding box center [169, 171] width 7 height 11
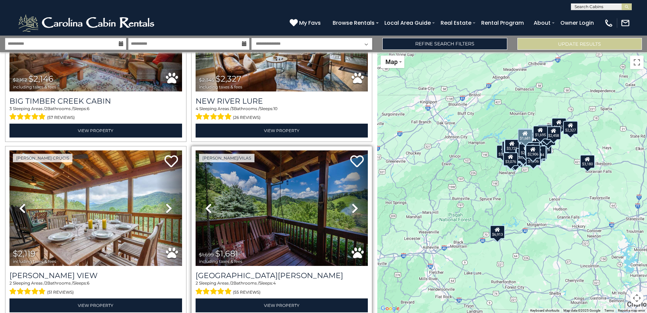
scroll to position [4837, 0]
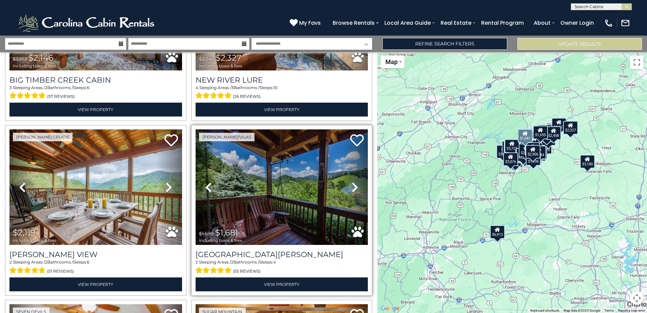
click at [352, 182] on icon at bounding box center [355, 187] width 7 height 11
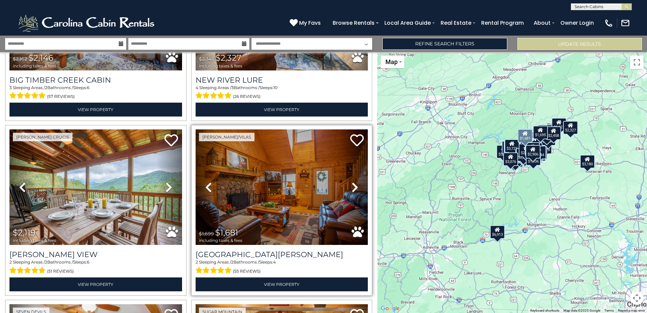
click at [352, 182] on icon at bounding box center [355, 187] width 7 height 11
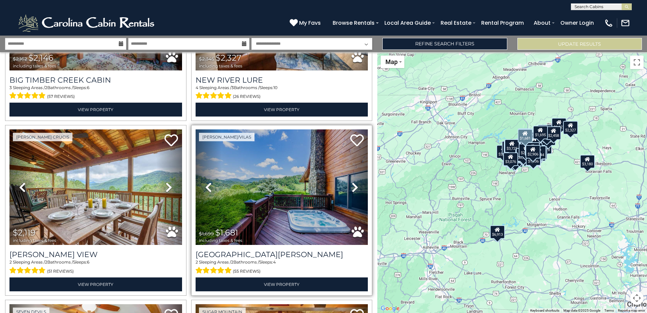
click at [352, 182] on icon at bounding box center [355, 187] width 7 height 11
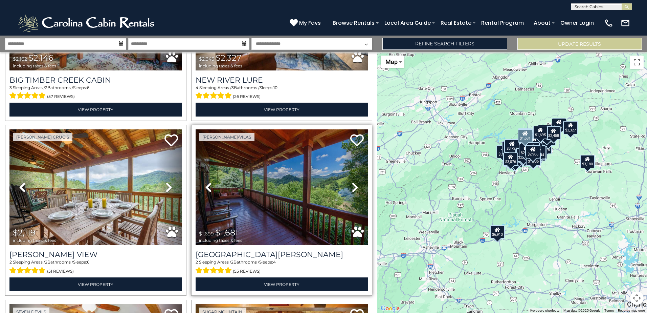
click at [210, 182] on icon at bounding box center [208, 187] width 7 height 11
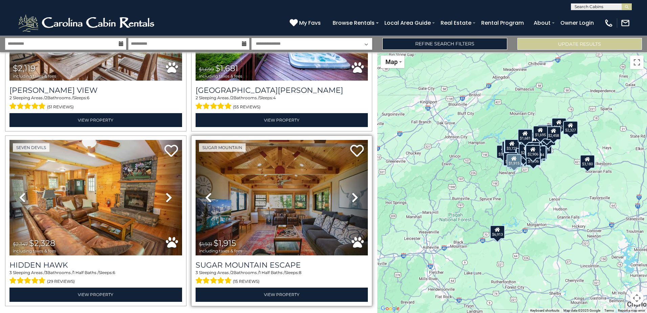
scroll to position [5002, 0]
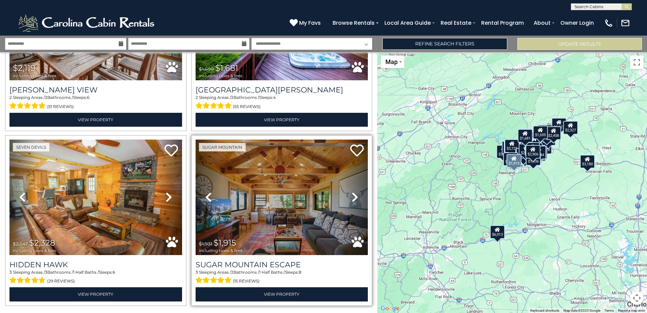
click at [352, 192] on icon at bounding box center [355, 197] width 7 height 11
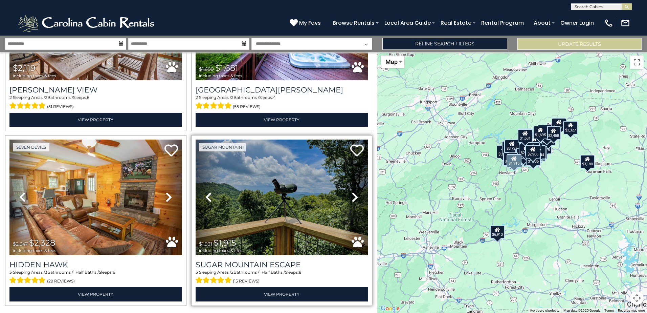
click at [352, 192] on icon at bounding box center [355, 197] width 7 height 11
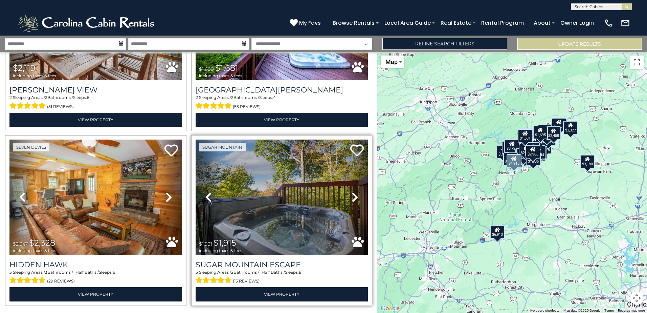
click at [352, 192] on icon at bounding box center [355, 197] width 7 height 11
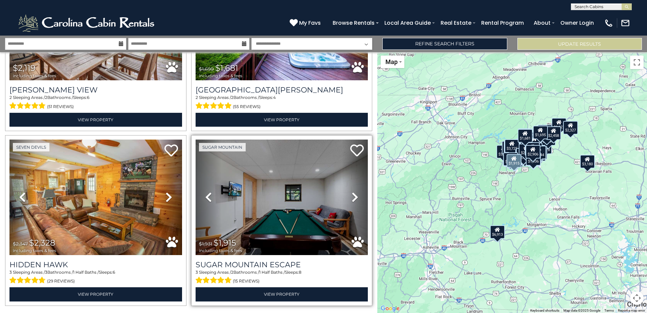
click at [352, 192] on icon at bounding box center [355, 197] width 7 height 11
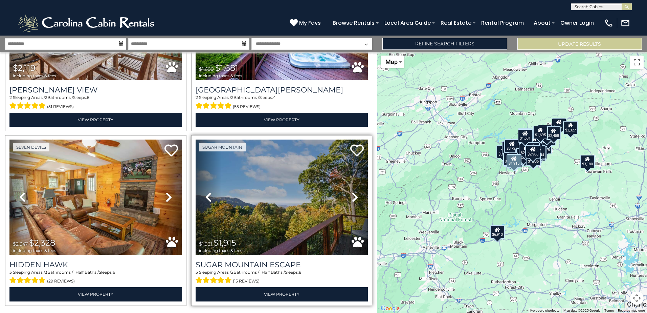
click at [352, 192] on icon at bounding box center [355, 197] width 7 height 11
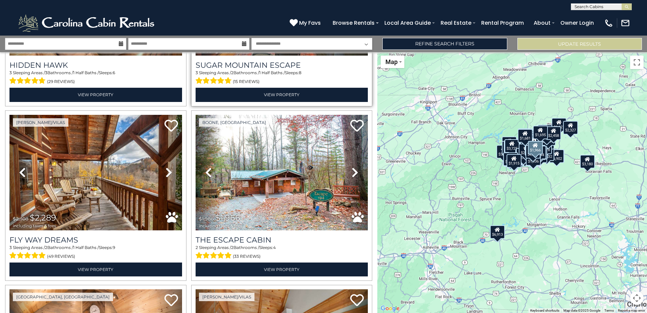
scroll to position [5205, 0]
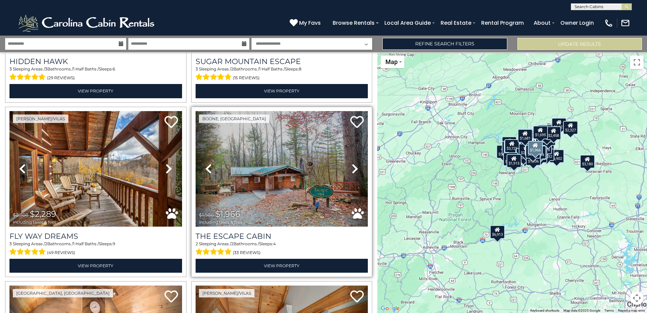
click at [352, 163] on icon at bounding box center [355, 168] width 7 height 11
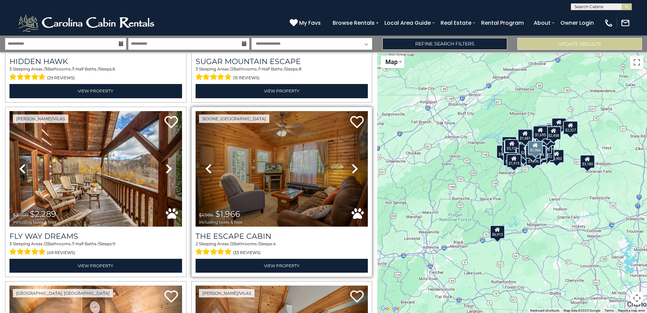
click at [352, 163] on icon at bounding box center [355, 168] width 7 height 11
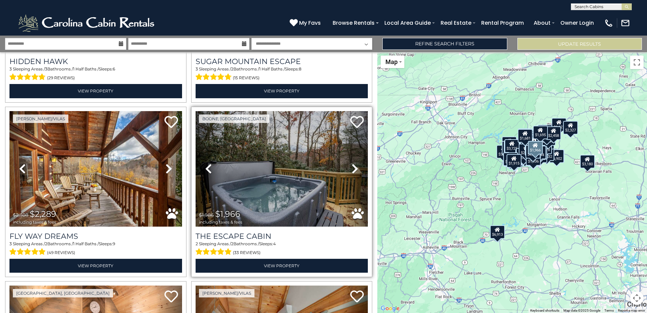
click at [352, 163] on icon at bounding box center [355, 168] width 7 height 11
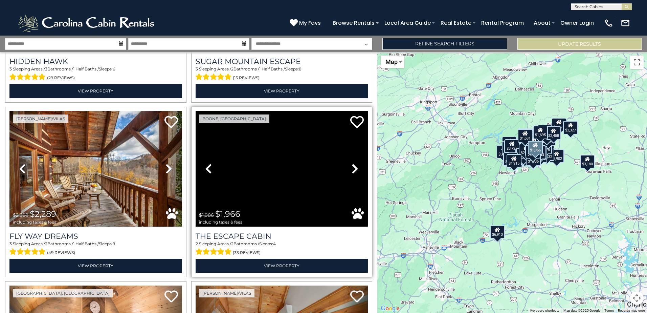
click at [352, 163] on icon at bounding box center [355, 168] width 7 height 11
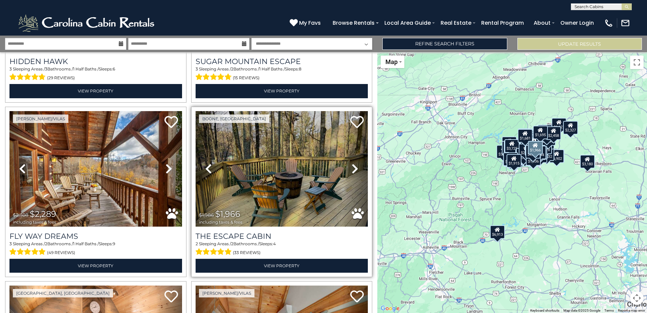
click at [352, 163] on icon at bounding box center [355, 168] width 7 height 11
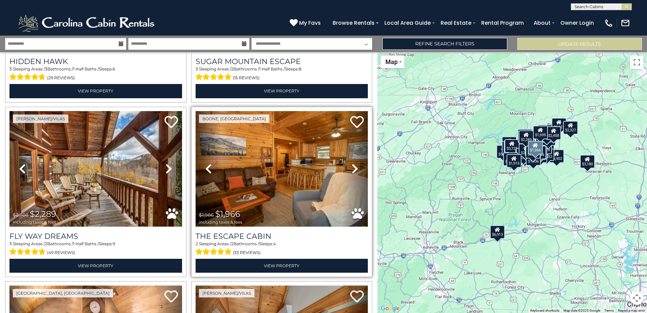
scroll to position [5340, 0]
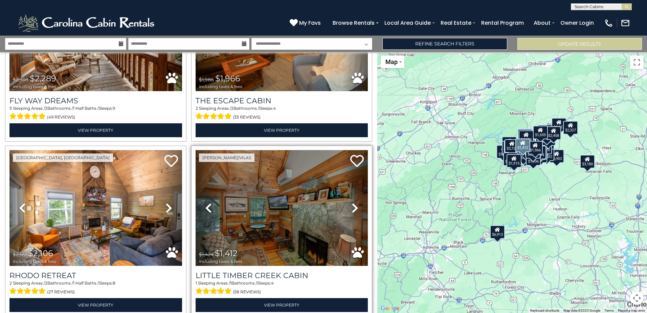
click at [352, 202] on icon at bounding box center [355, 207] width 7 height 11
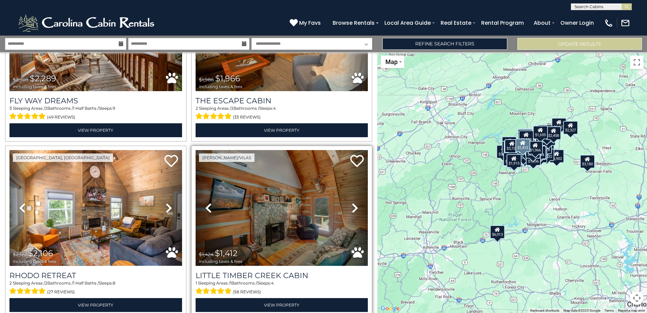
click at [352, 202] on icon at bounding box center [355, 207] width 7 height 11
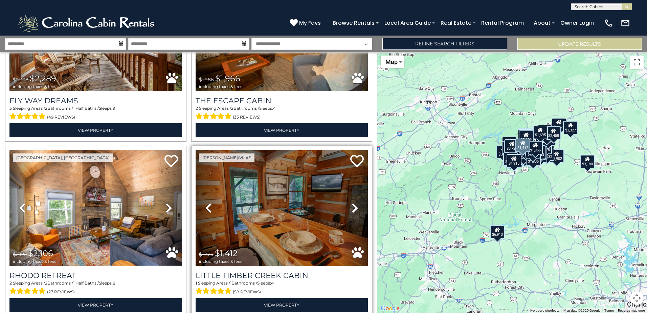
click at [352, 202] on icon at bounding box center [355, 207] width 7 height 11
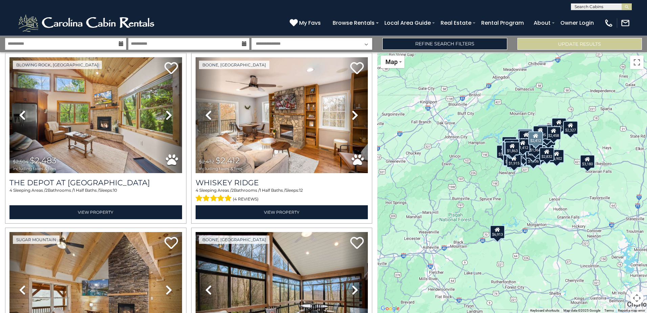
scroll to position [6897, 0]
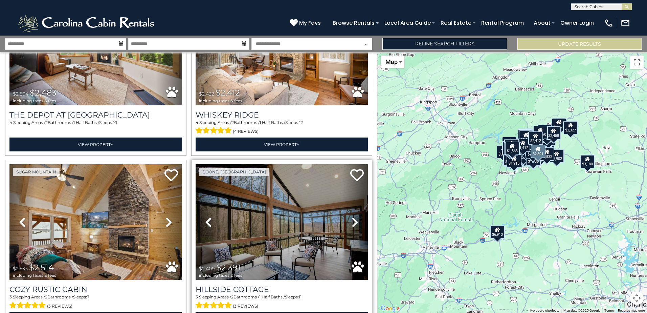
click at [352, 217] on icon at bounding box center [355, 222] width 7 height 11
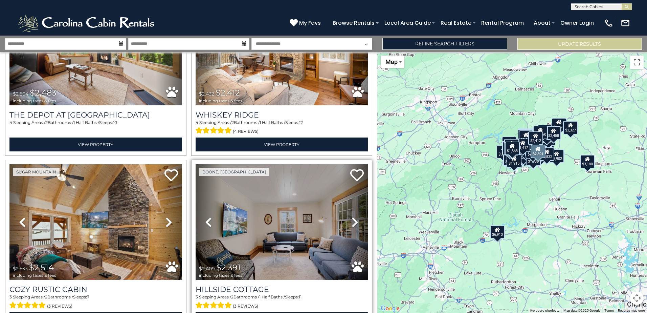
click at [352, 217] on icon at bounding box center [355, 222] width 7 height 11
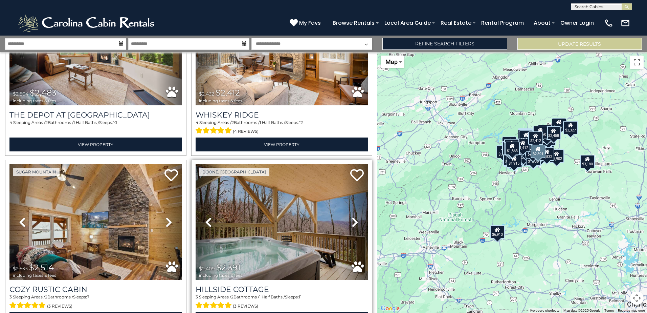
click at [352, 217] on icon at bounding box center [355, 222] width 7 height 11
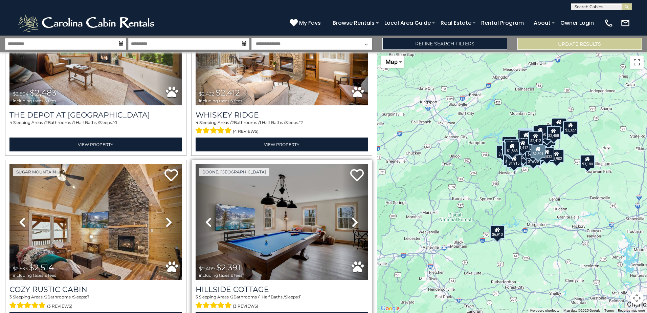
click at [352, 217] on icon at bounding box center [355, 222] width 7 height 11
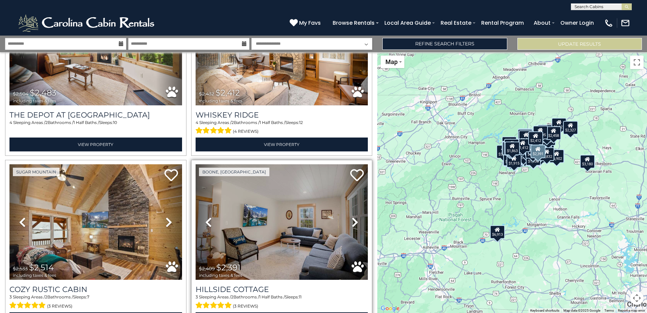
click at [352, 217] on icon at bounding box center [355, 222] width 7 height 11
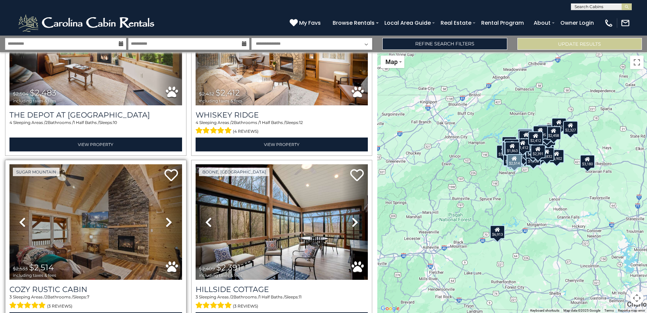
click at [166, 217] on icon at bounding box center [169, 222] width 7 height 11
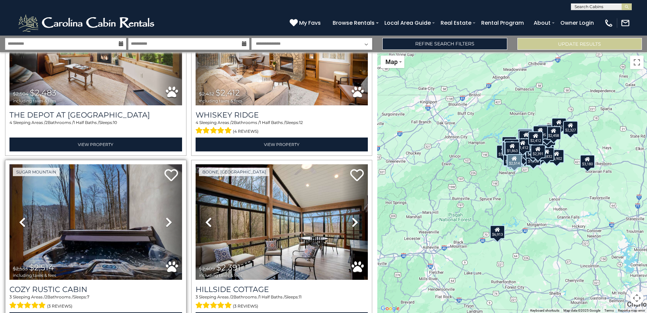
click at [166, 217] on icon at bounding box center [169, 222] width 7 height 11
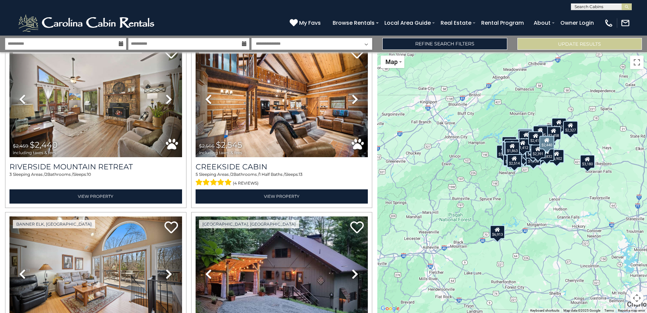
scroll to position [7202, 0]
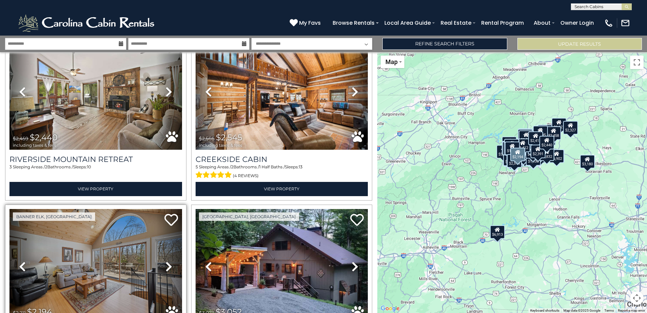
click at [166, 261] on icon at bounding box center [169, 266] width 7 height 11
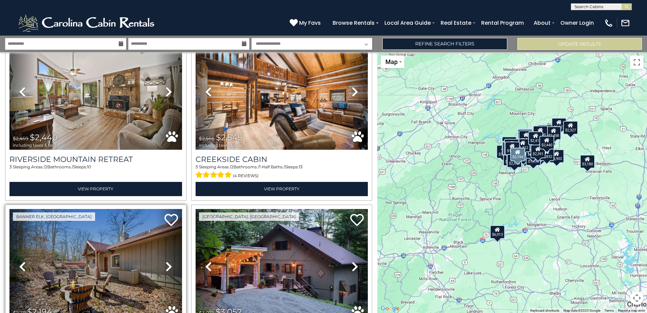
click at [166, 261] on icon at bounding box center [169, 266] width 7 height 11
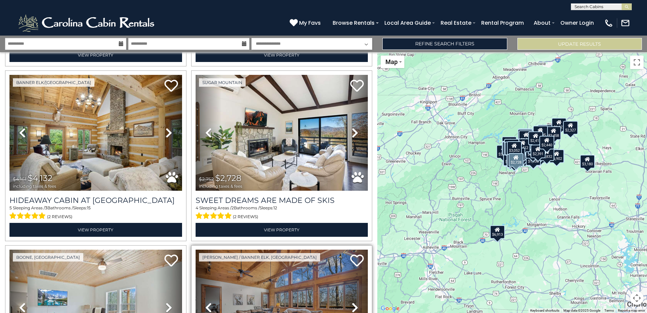
scroll to position [7603, 0]
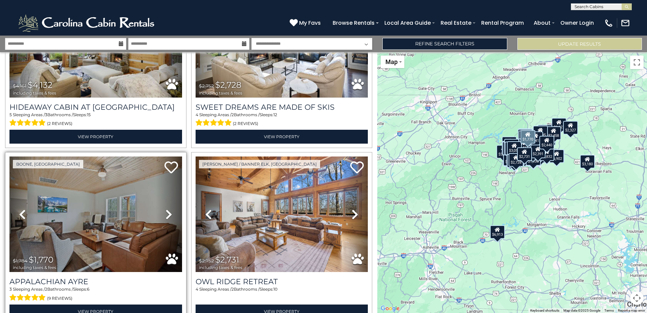
click at [166, 209] on icon at bounding box center [169, 214] width 7 height 11
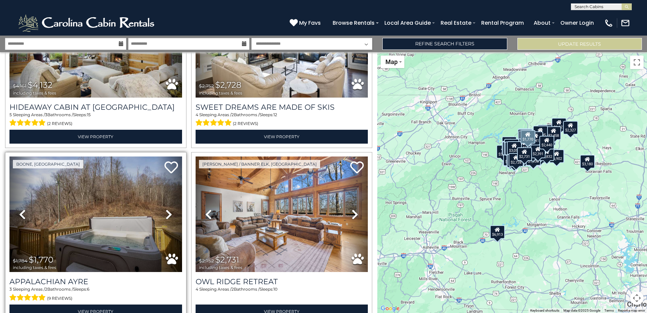
click at [166, 209] on icon at bounding box center [169, 214] width 7 height 11
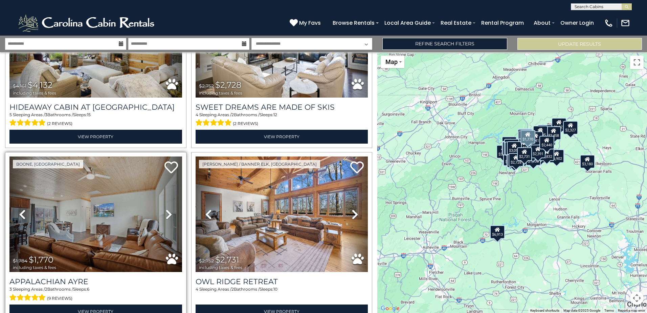
click at [166, 209] on icon at bounding box center [169, 214] width 7 height 11
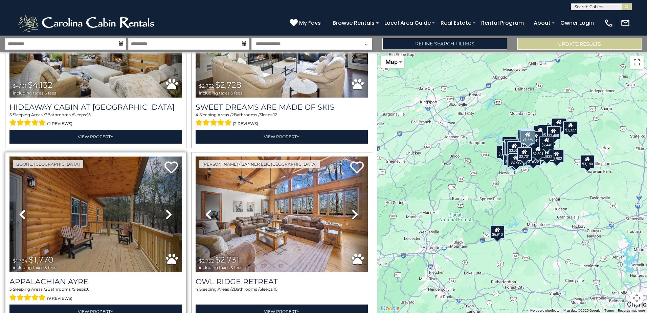
click at [132, 168] on img at bounding box center [95, 213] width 173 height 115
click at [166, 209] on icon at bounding box center [169, 214] width 7 height 11
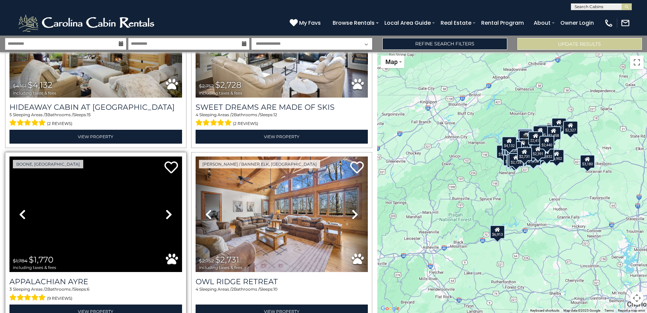
click at [166, 209] on icon at bounding box center [169, 214] width 7 height 11
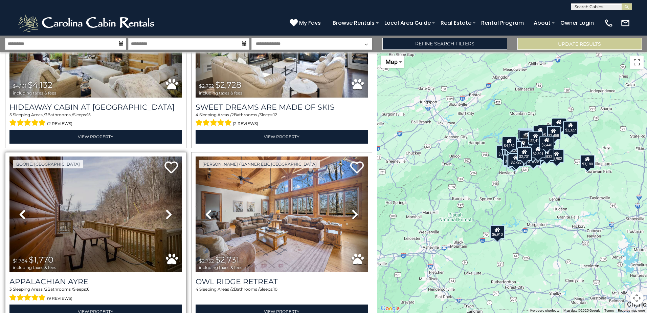
click at [166, 209] on icon at bounding box center [169, 214] width 7 height 11
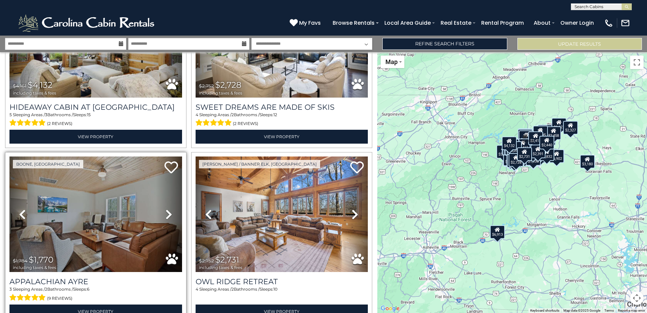
click at [166, 209] on icon at bounding box center [169, 214] width 7 height 11
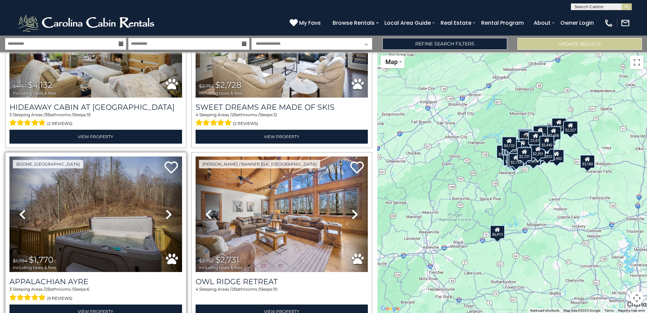
click at [166, 209] on icon at bounding box center [169, 214] width 7 height 11
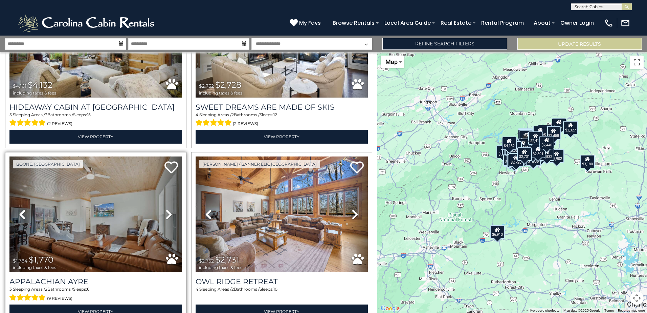
click at [166, 209] on icon at bounding box center [169, 214] width 7 height 11
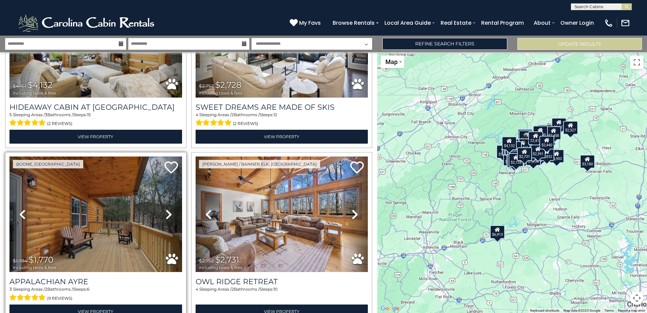
click at [166, 209] on icon at bounding box center [169, 214] width 7 height 11
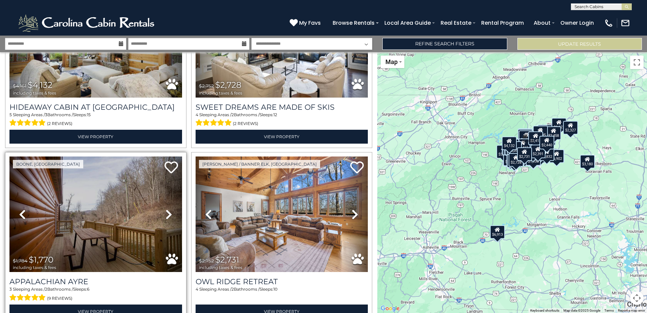
click at [166, 209] on icon at bounding box center [169, 214] width 7 height 11
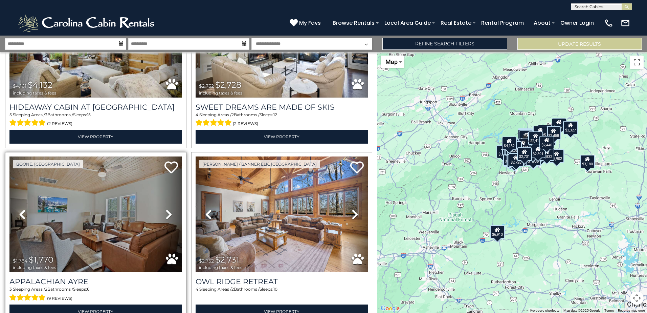
click at [166, 209] on icon at bounding box center [169, 214] width 7 height 11
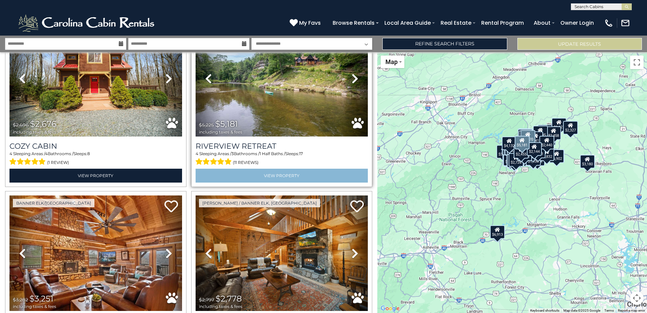
scroll to position [8270, 0]
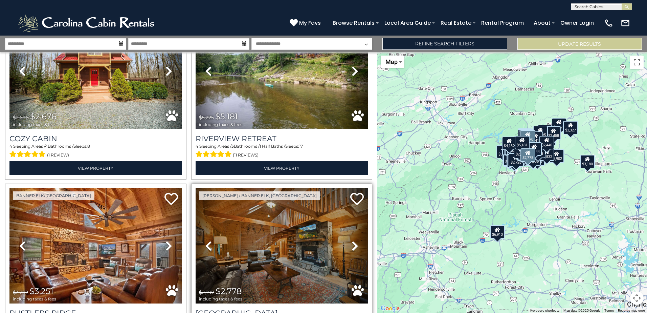
click at [352, 240] on icon at bounding box center [355, 245] width 7 height 11
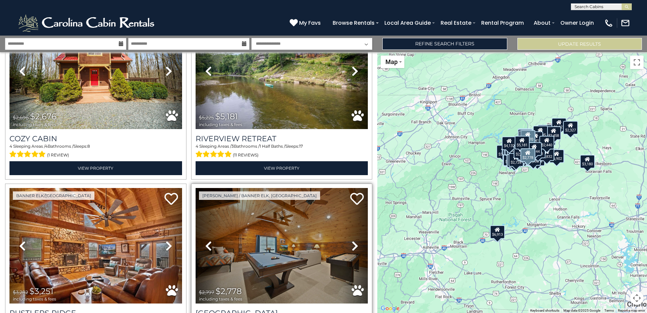
click at [352, 240] on icon at bounding box center [355, 245] width 7 height 11
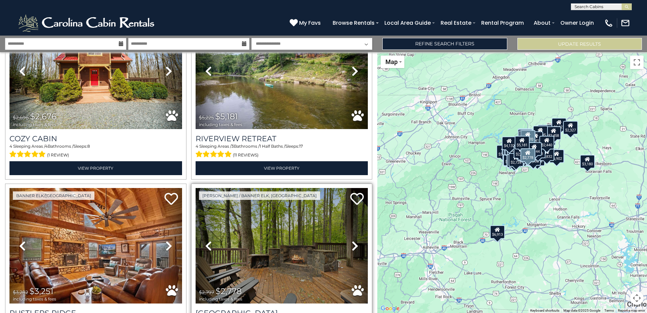
click at [352, 240] on icon at bounding box center [355, 245] width 7 height 11
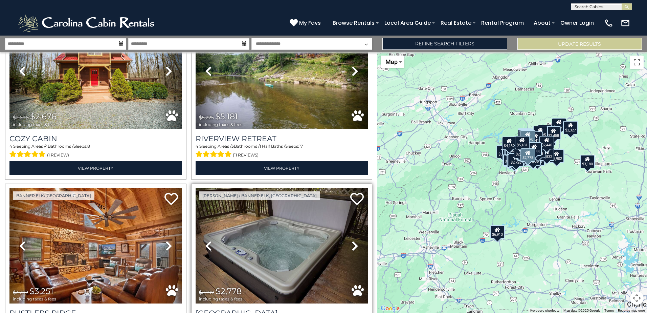
click at [352, 240] on icon at bounding box center [355, 245] width 7 height 11
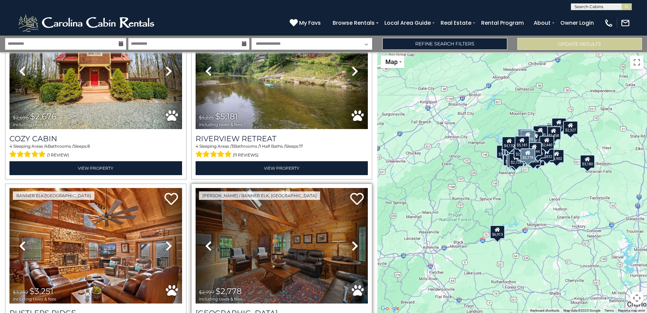
click at [352, 240] on icon at bounding box center [355, 245] width 7 height 11
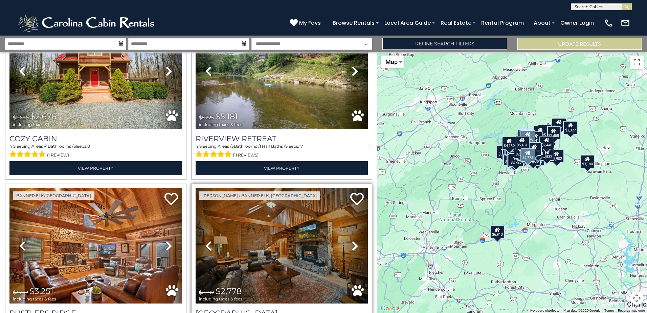
click at [352, 240] on icon at bounding box center [355, 245] width 7 height 11
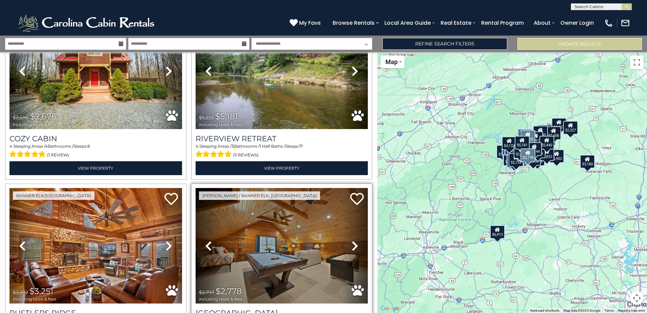
click at [352, 240] on icon at bounding box center [355, 245] width 7 height 11
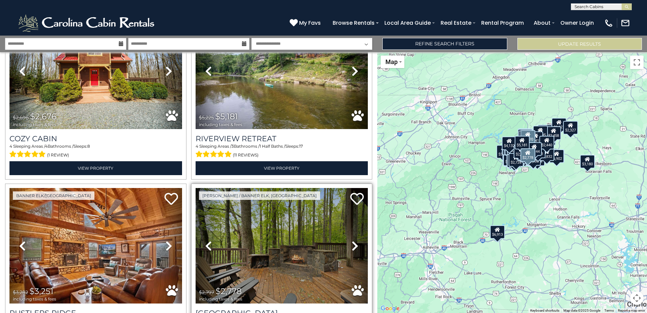
click at [352, 240] on icon at bounding box center [355, 245] width 7 height 11
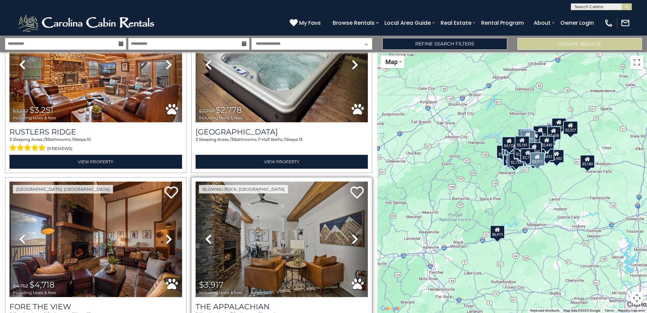
scroll to position [8457, 0]
